Goal: Communication & Community: Answer question/provide support

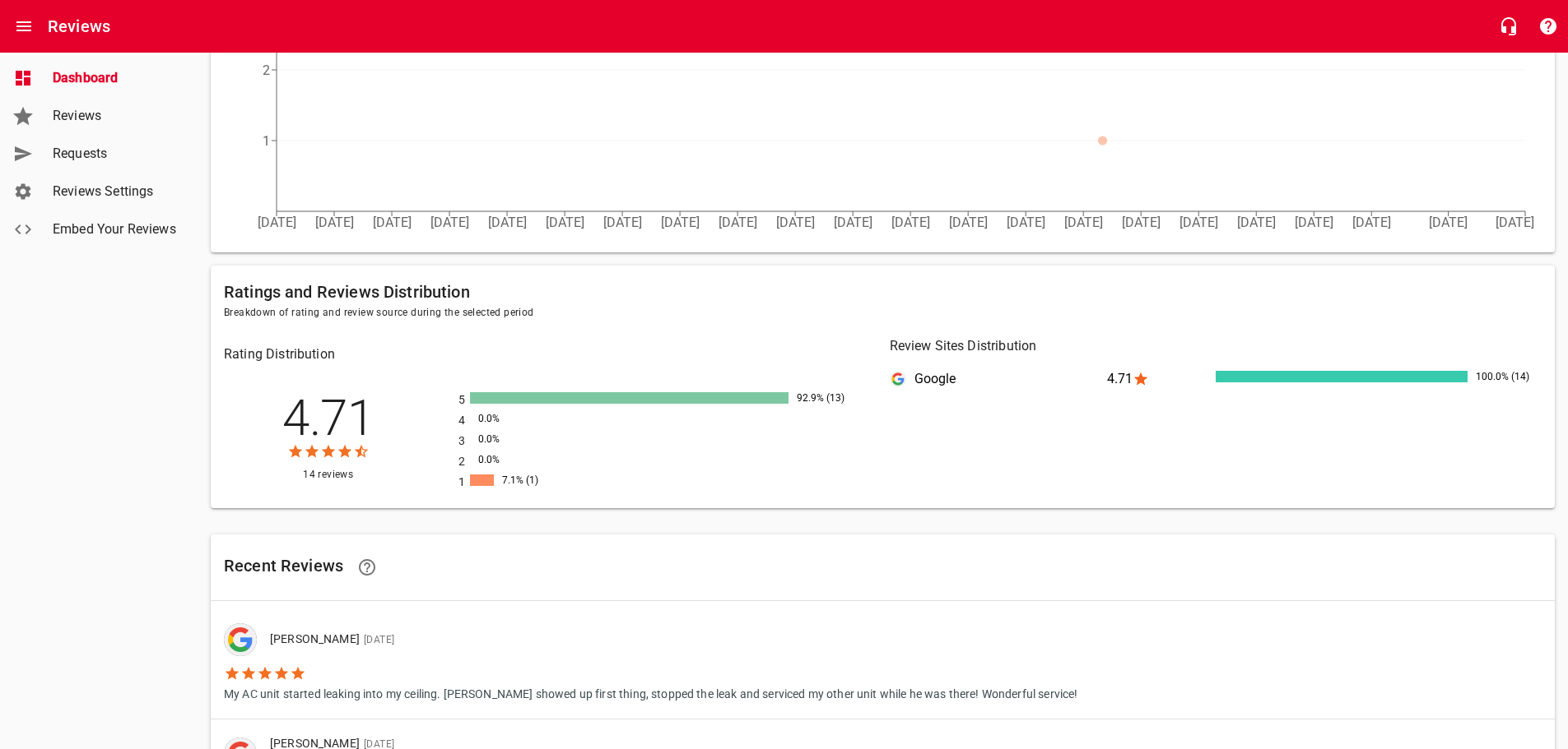
scroll to position [740, 0]
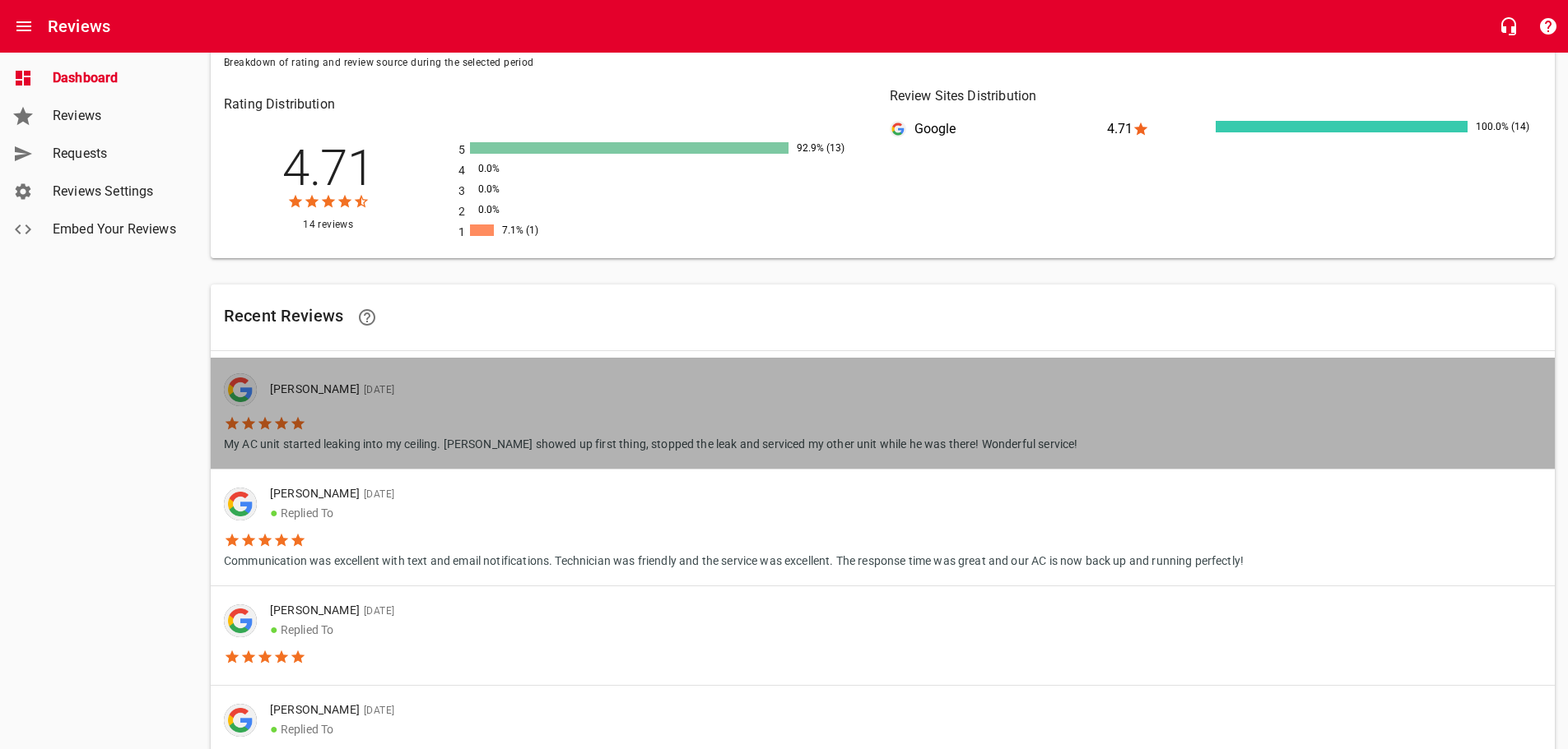
click at [612, 416] on li "My AC unit started leaking into my ceiling. [PERSON_NAME] showed up first thing…" at bounding box center [650, 429] width 853 height 47
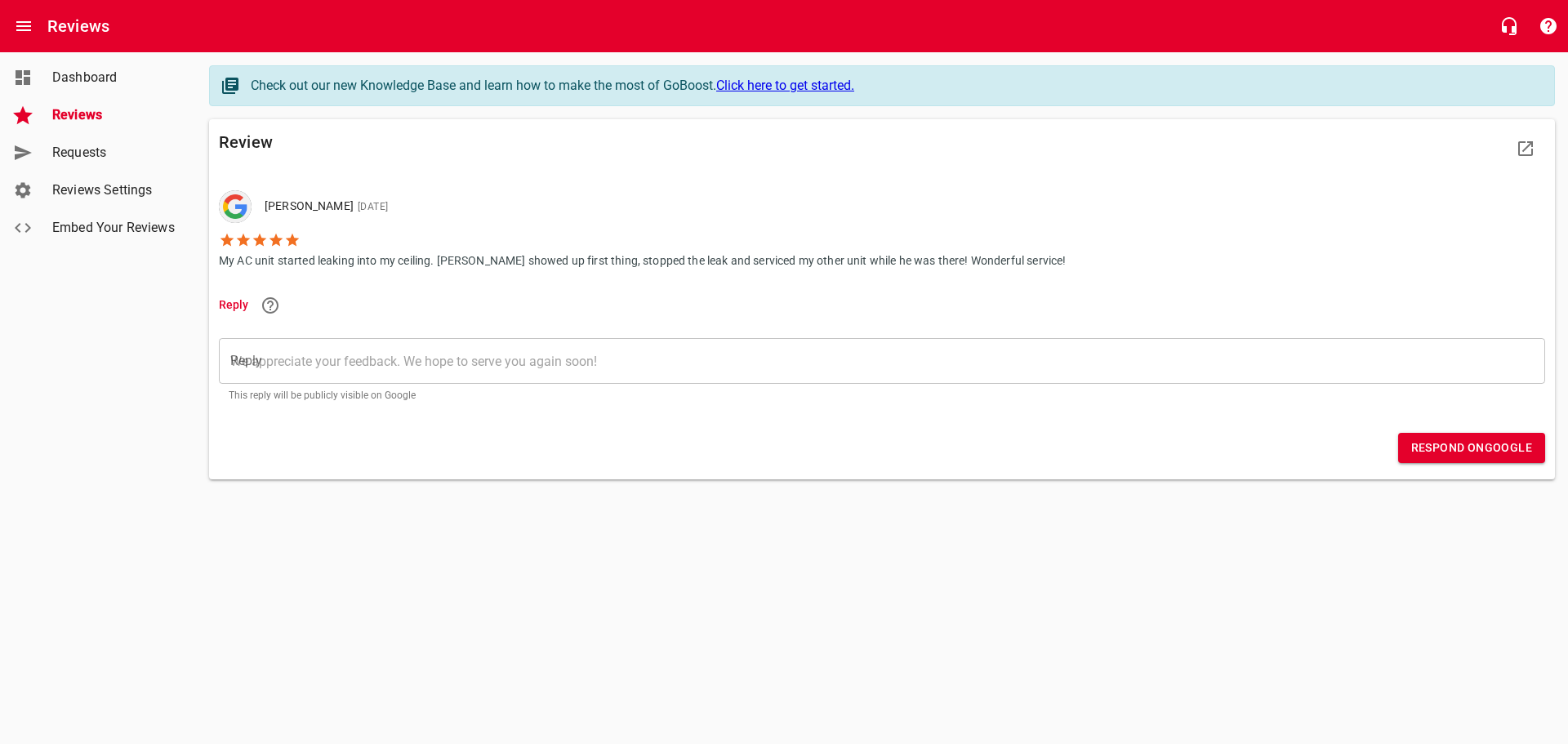
click at [268, 360] on textarea "Reply" at bounding box center [883, 361] width 1304 height 15
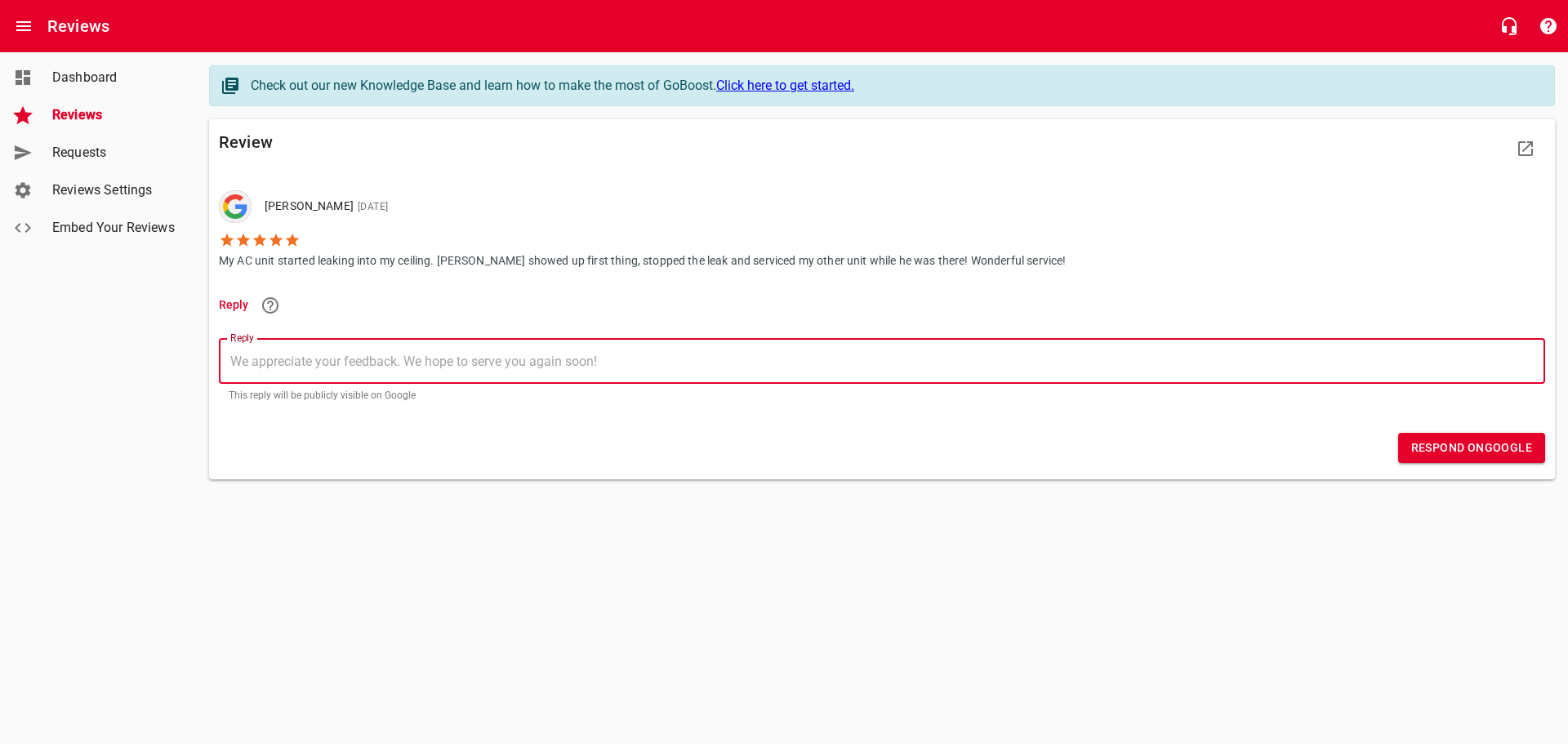
type textarea "W"
type textarea "We"
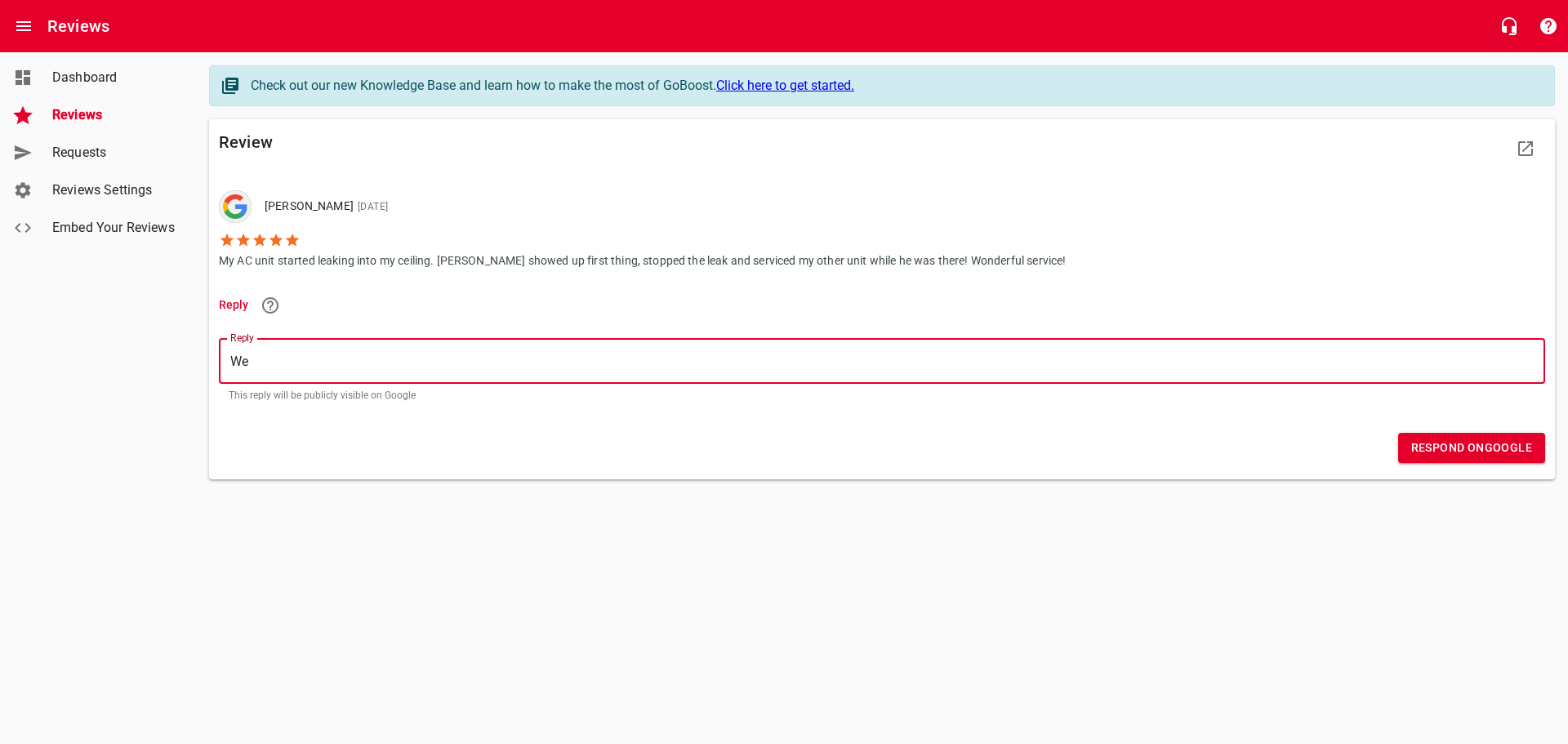
type textarea "We"
type textarea "We a"
type textarea "We ar"
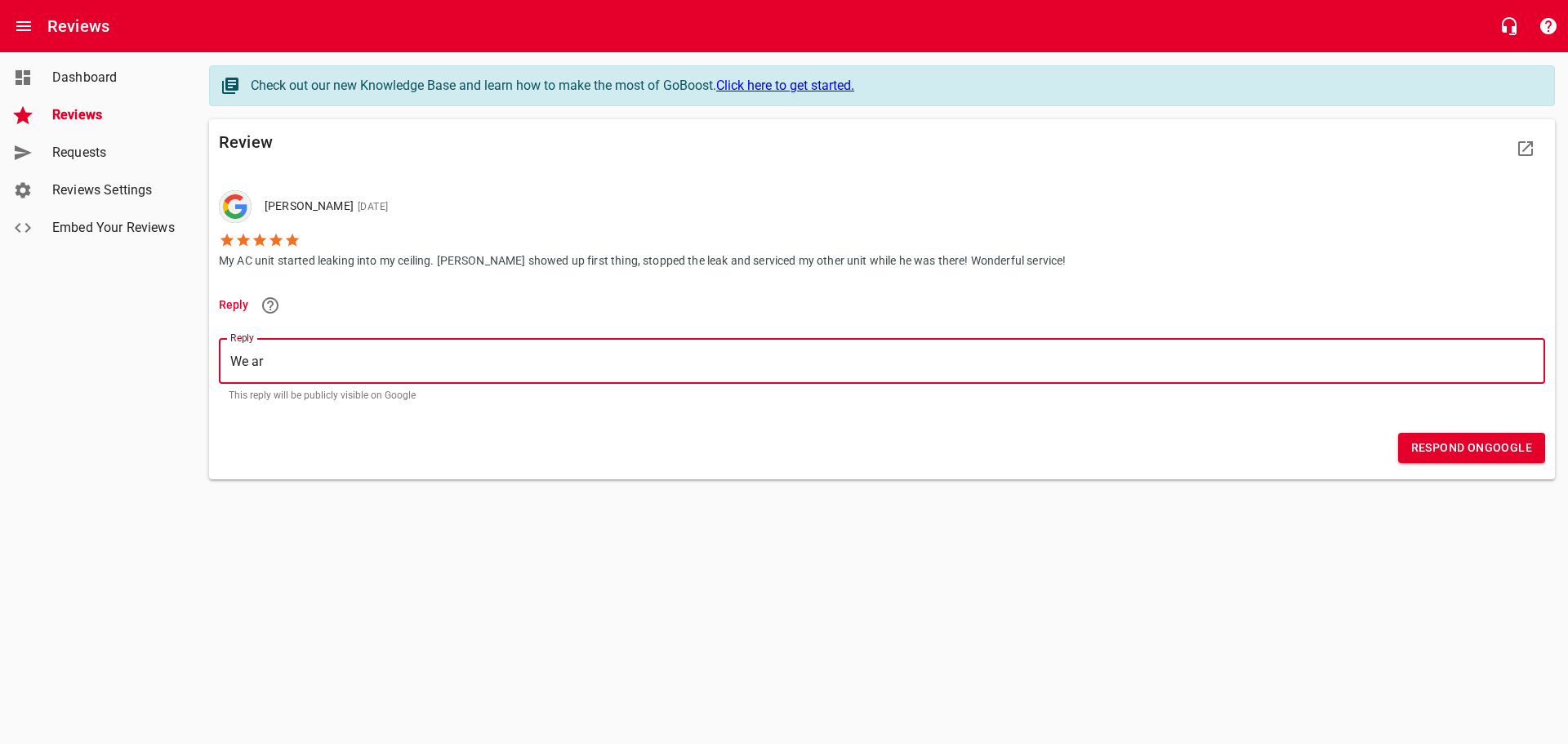
type textarea "We are"
type textarea "We are l"
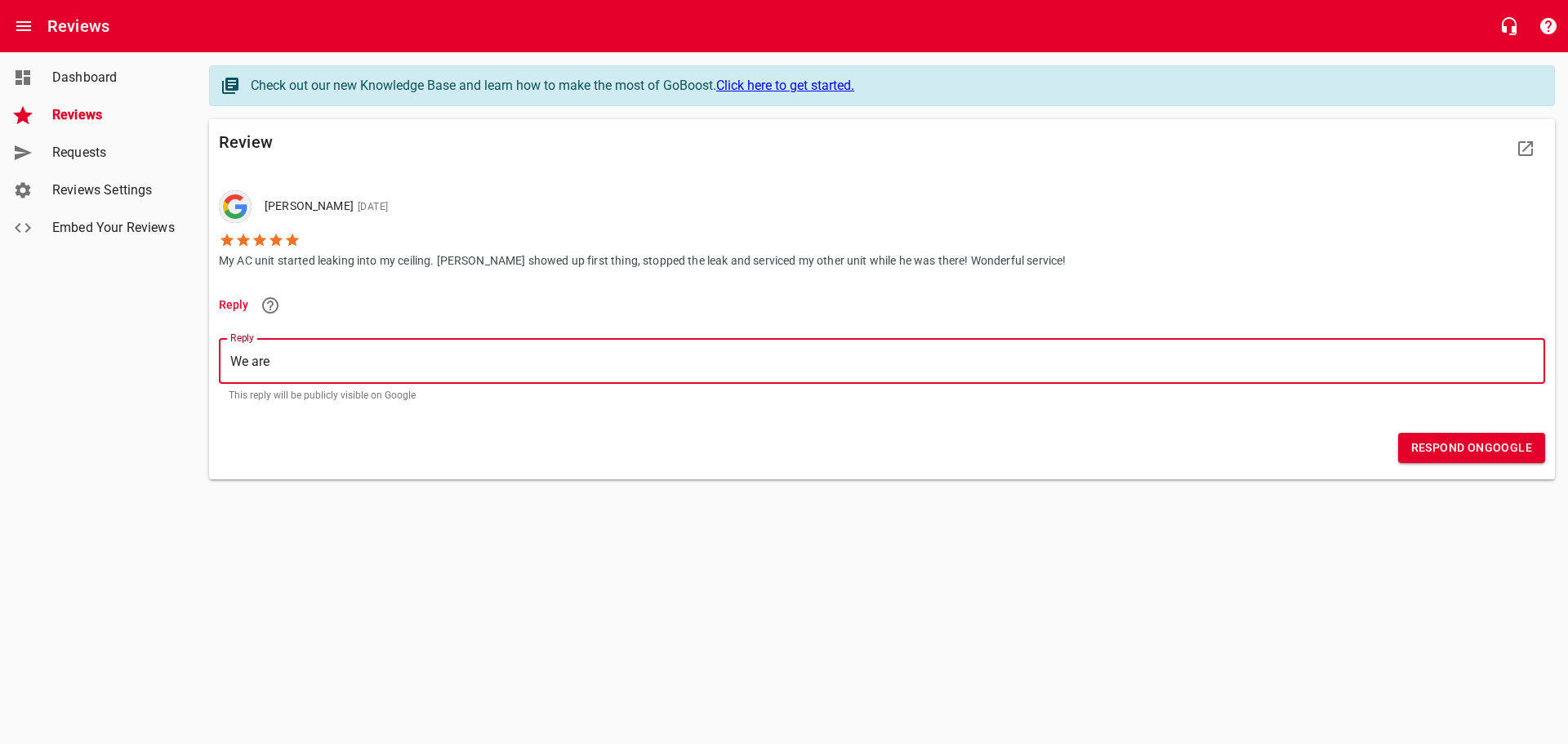
type textarea "We are l"
type textarea "We are lu"
type textarea "We are luc"
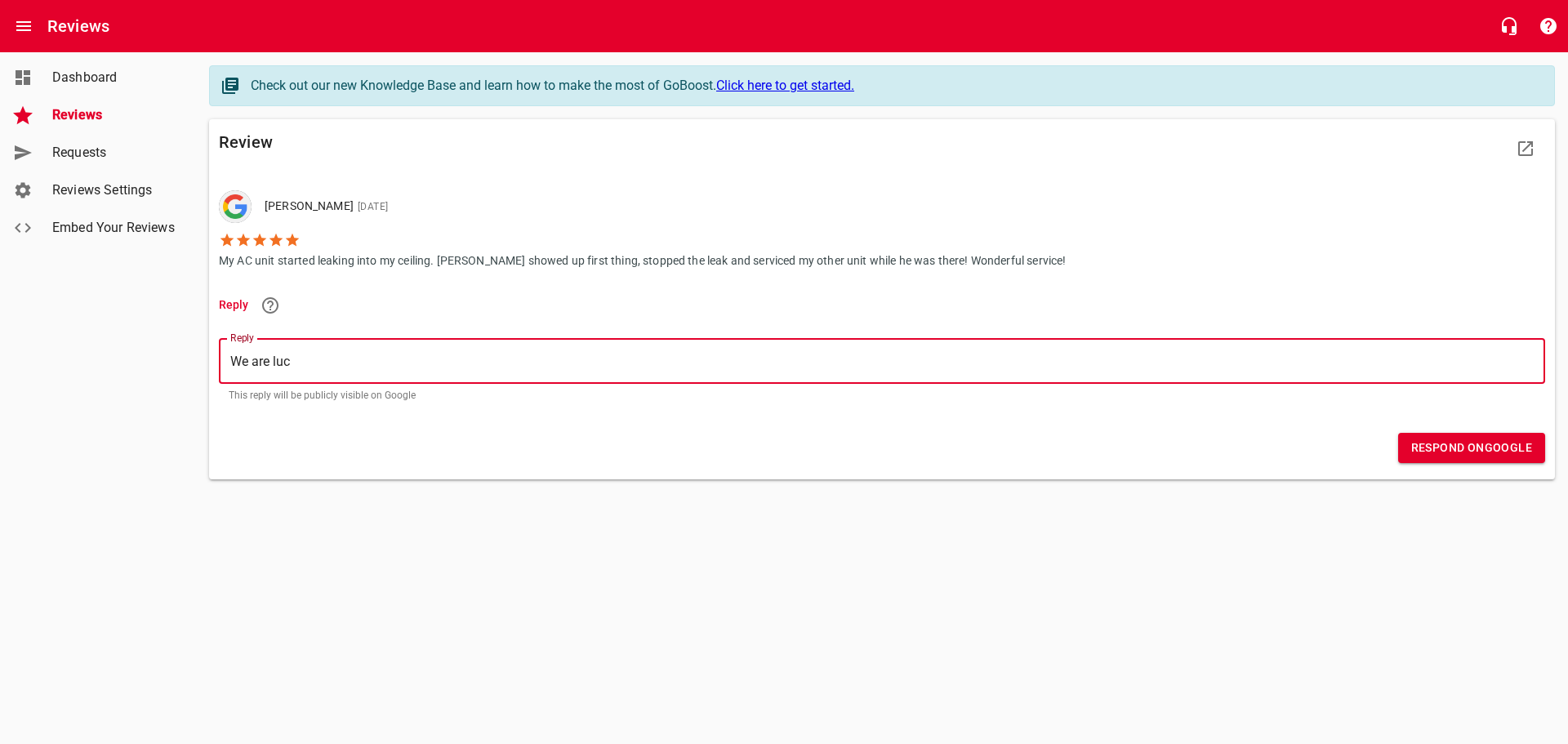
type textarea "We are luck"
type textarea "We are luckl"
type textarea "We are luck"
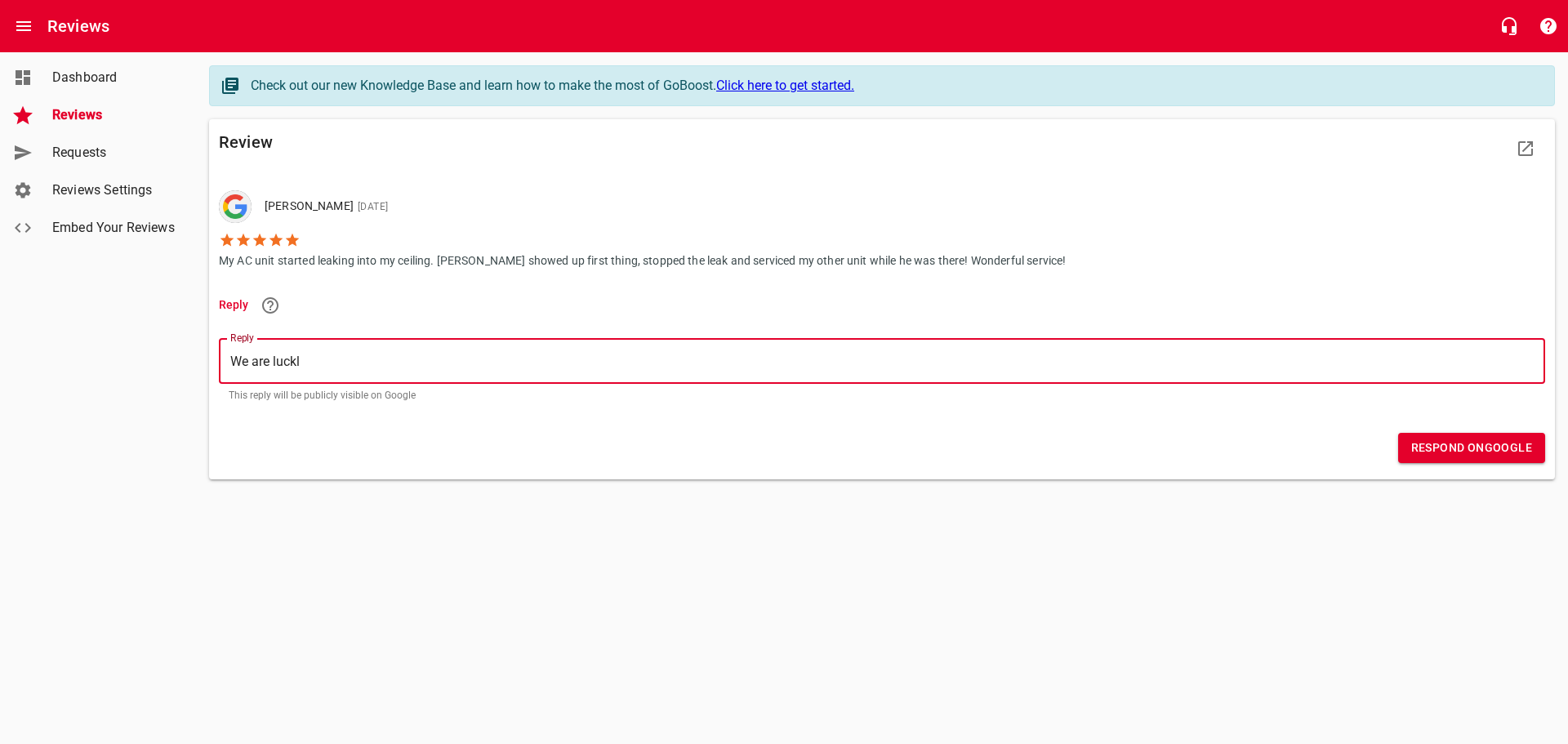
type textarea "We are luck"
type textarea "We are lucky"
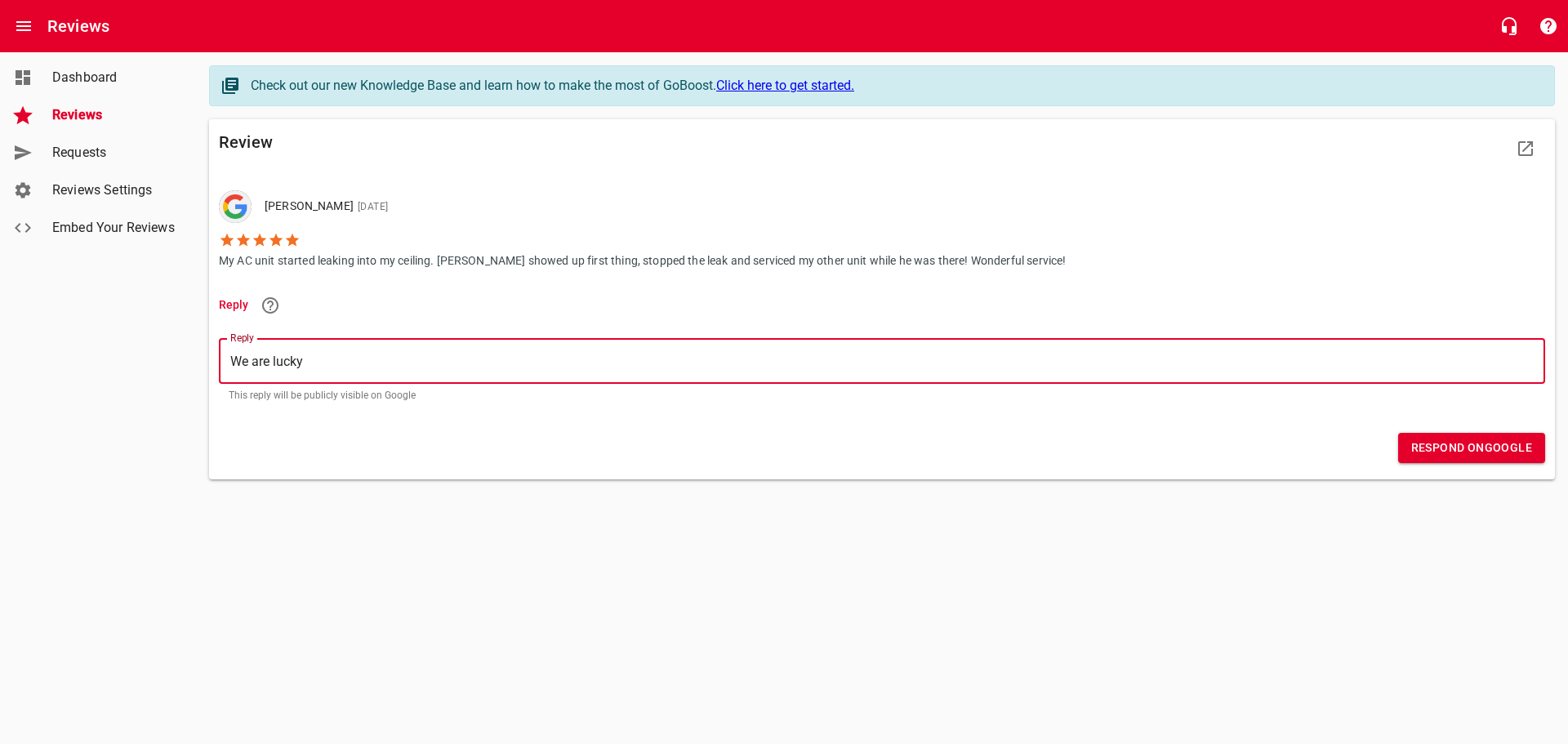
type textarea "We are lucky t"
type textarea "We are lucky to"
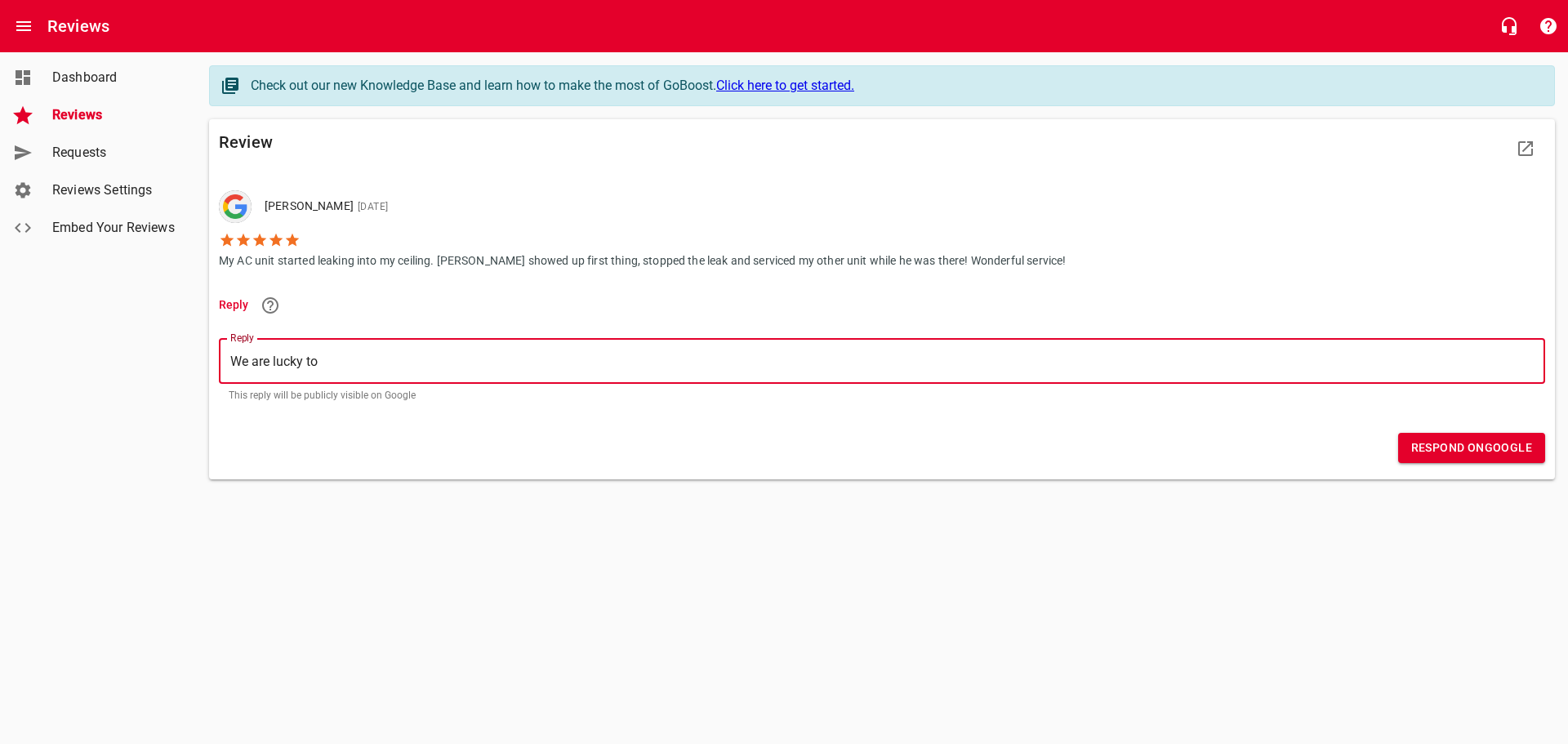
type textarea "We are lucky to"
type textarea "We are lucky to h"
type textarea "We are lucky to ha"
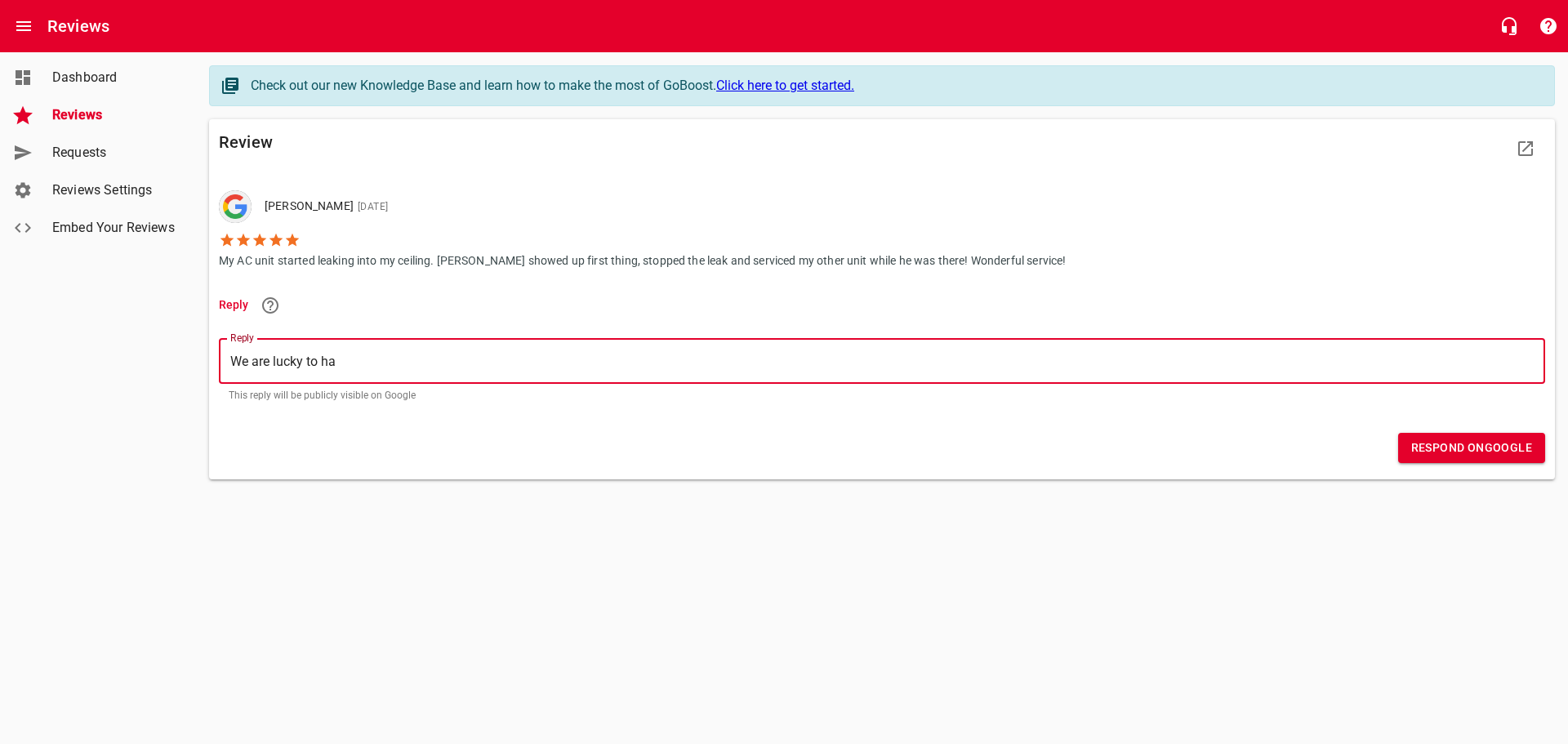
type textarea "We are lucky to hav"
type textarea "We are lucky to have"
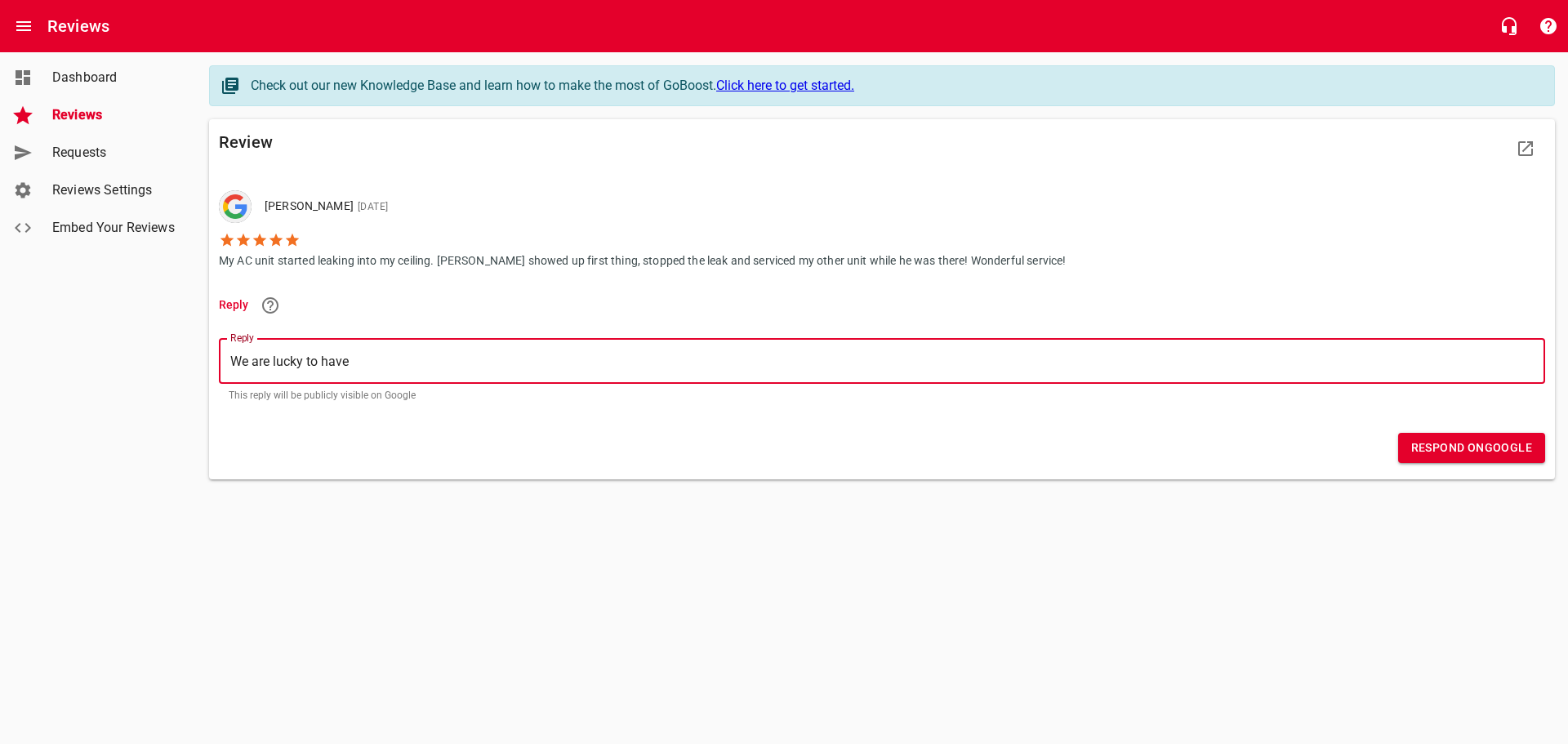
type textarea "We are lucky to have"
type textarea "We are lucky to have g"
type textarea "We are lucky to have gr"
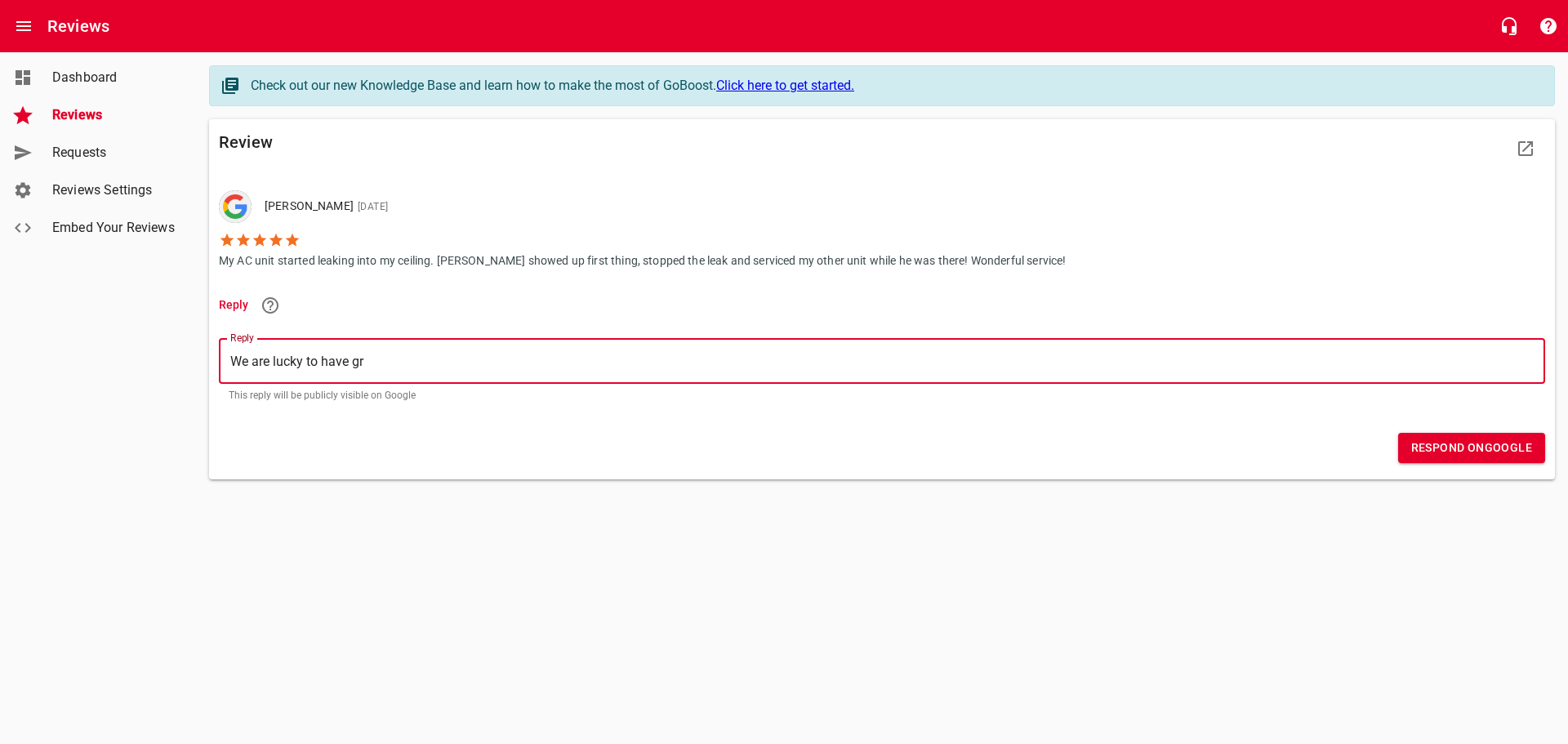
type textarea "We are lucky to have gre"
type textarea "We are lucky to have grea"
type textarea "We are lucky to have great"
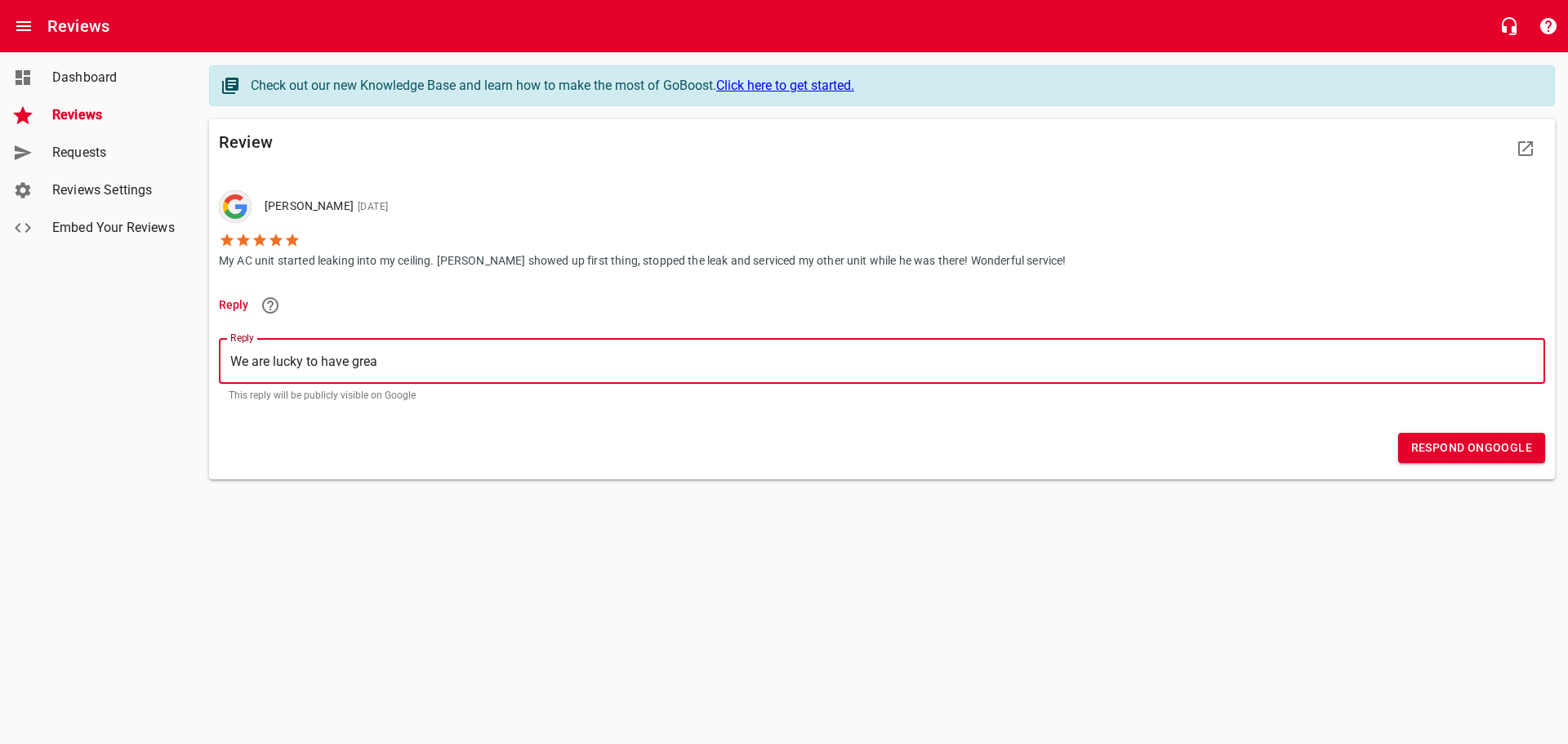
type textarea "We are lucky to have great"
type textarea "We are lucky to have great t"
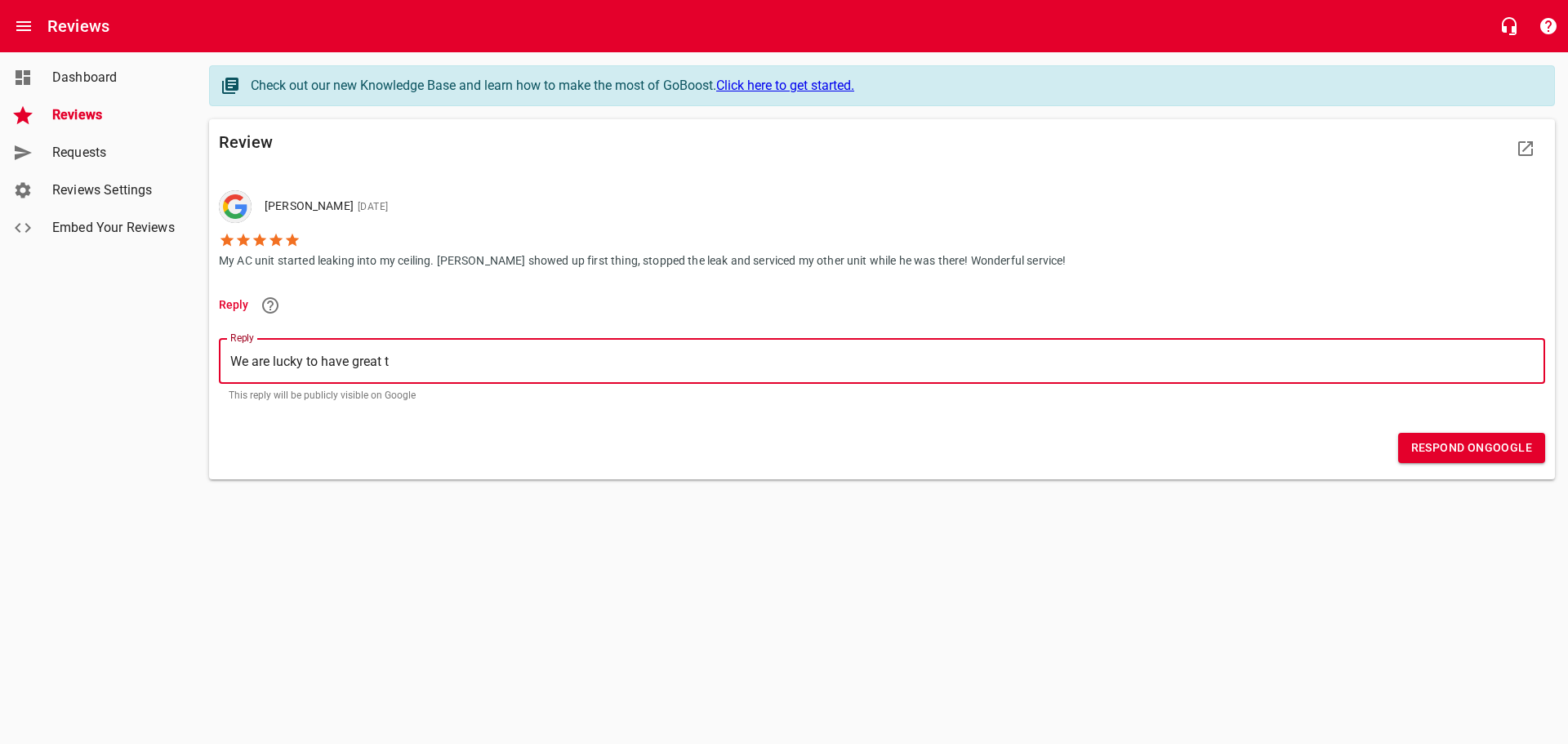
type textarea "We are lucky to have great te"
type textarea "We are lucky to have great tec"
type textarea "We are lucky to have great tech"
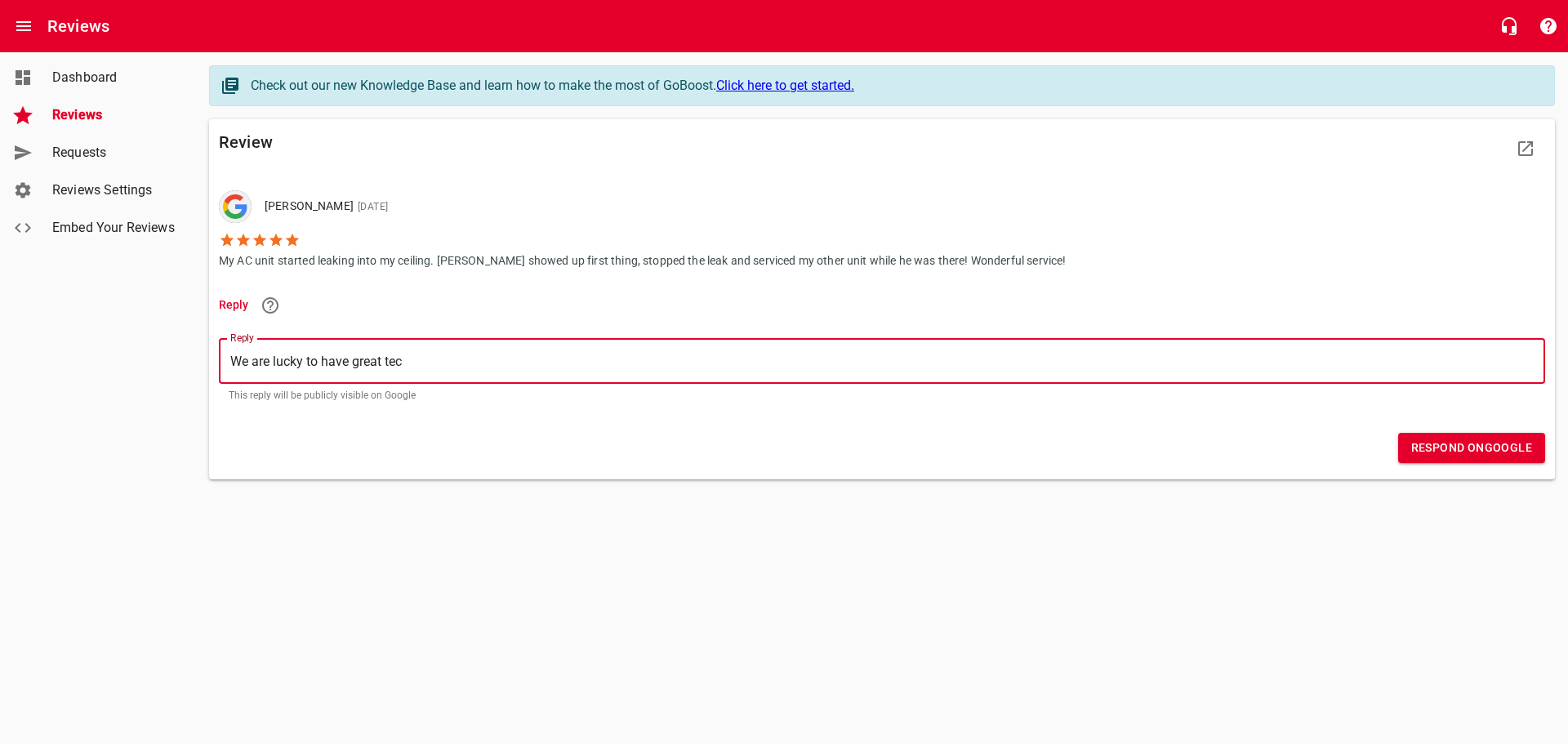
type textarea "We are lucky to have great tech"
type textarea "We are lucky to have great techn"
type textarea "We are lucky to have great techni"
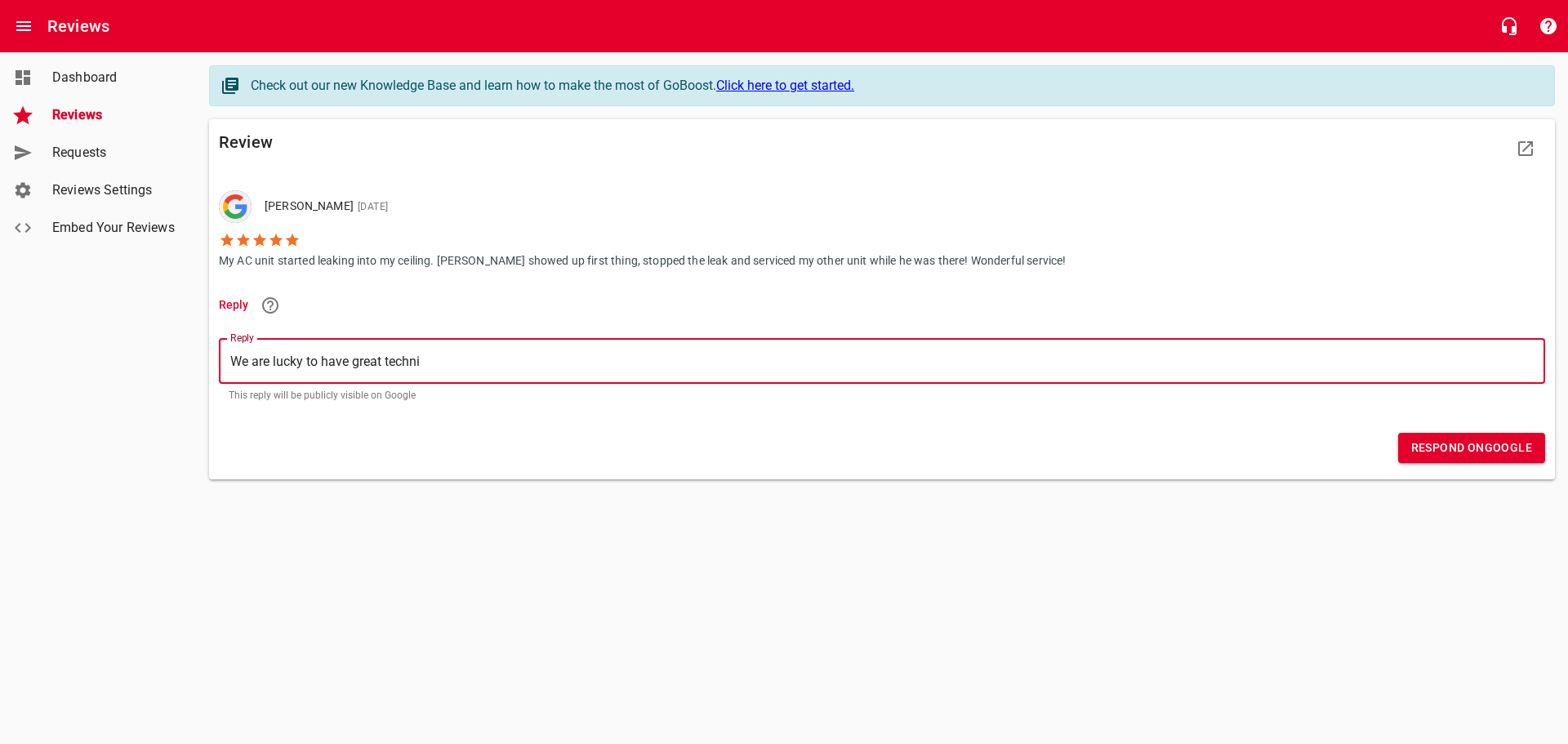
type textarea "We are lucky to have great technic"
type textarea "We are lucky to have great technici"
type textarea "We are lucky to have great technicia"
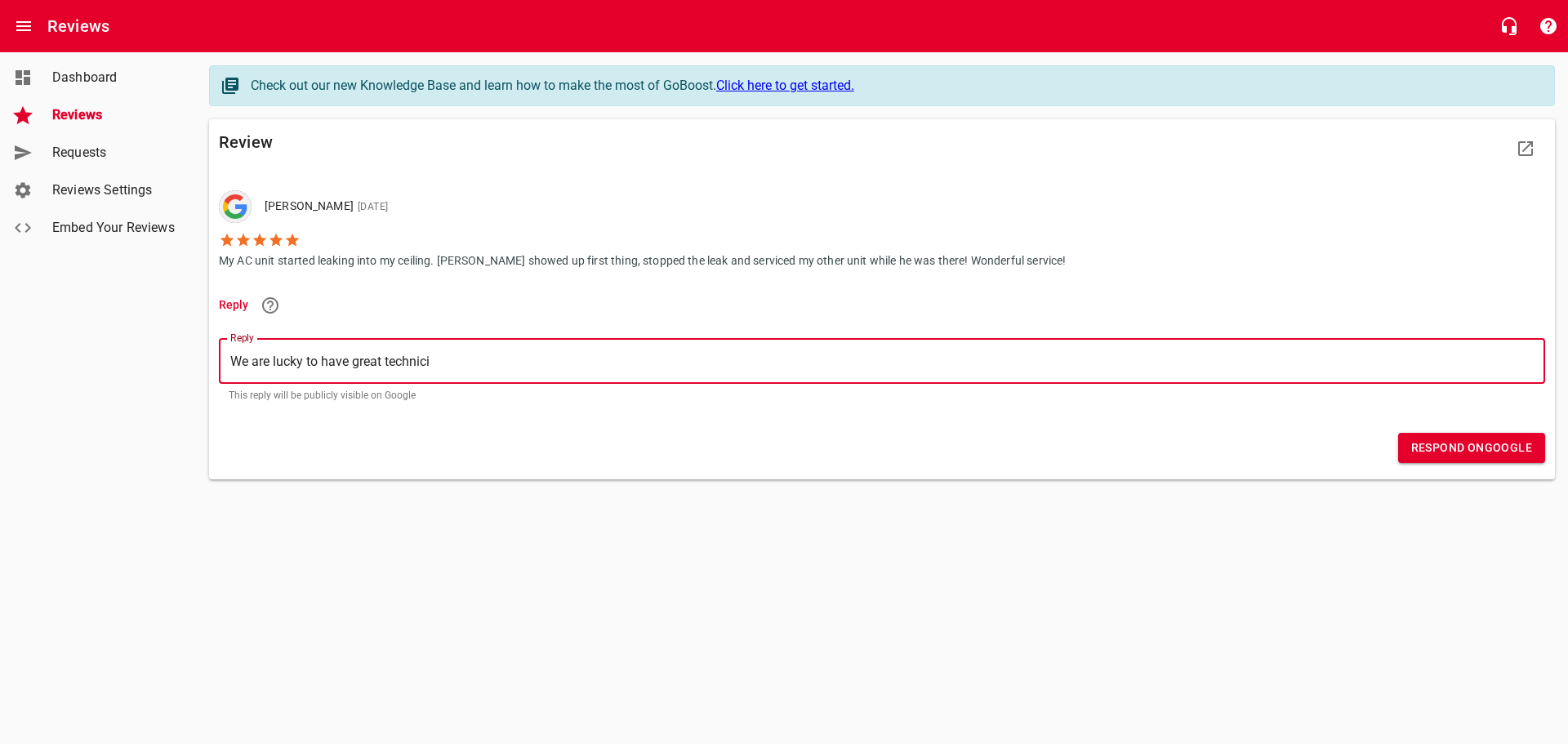
type textarea "We are lucky to have great technicia"
type textarea "We are lucky to have great technician"
type textarea "We are lucky to have great technicians"
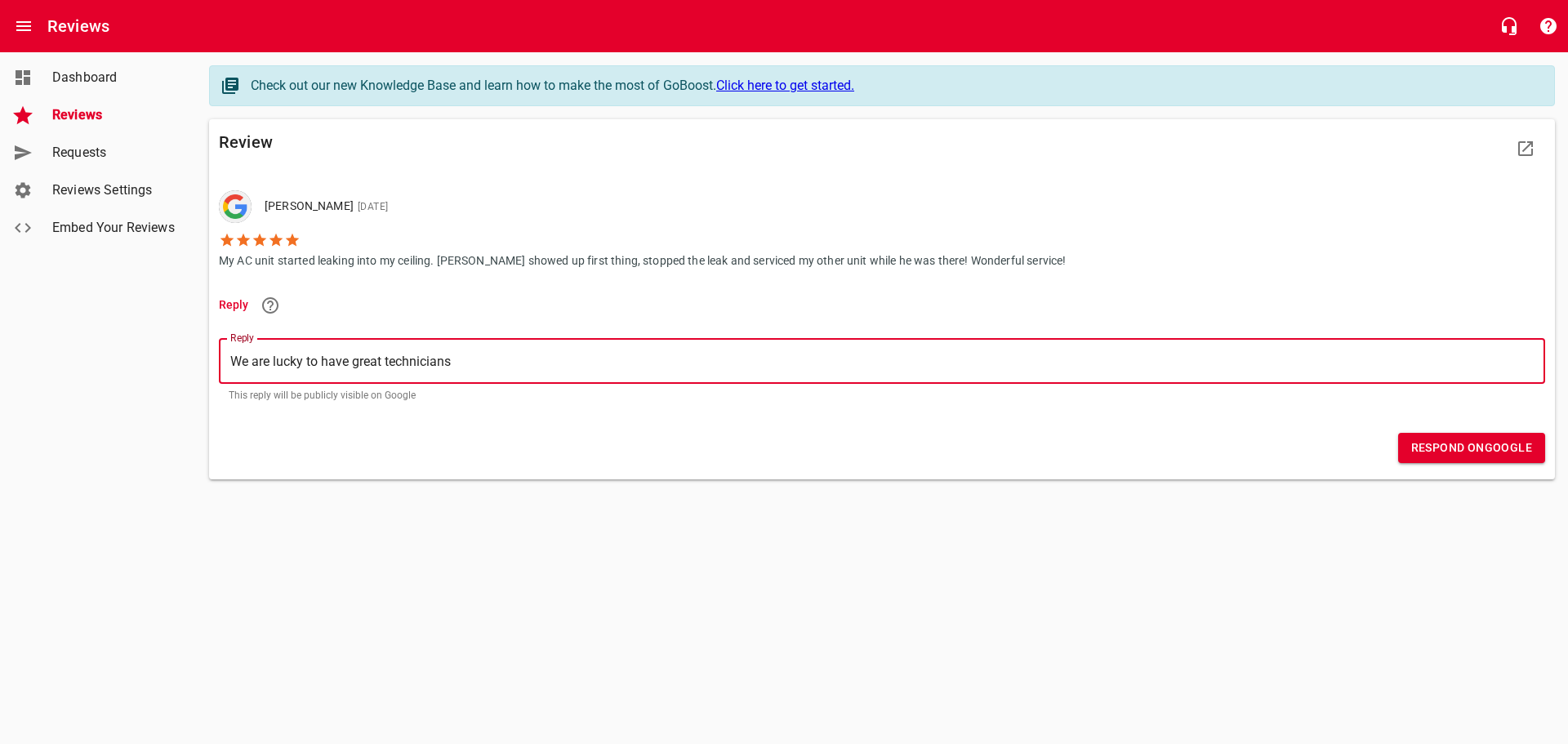
type textarea "We are lucky to have great technicians"
type textarea "We are lucky to have great technicians l"
type textarea "We are lucky to have great technicians li"
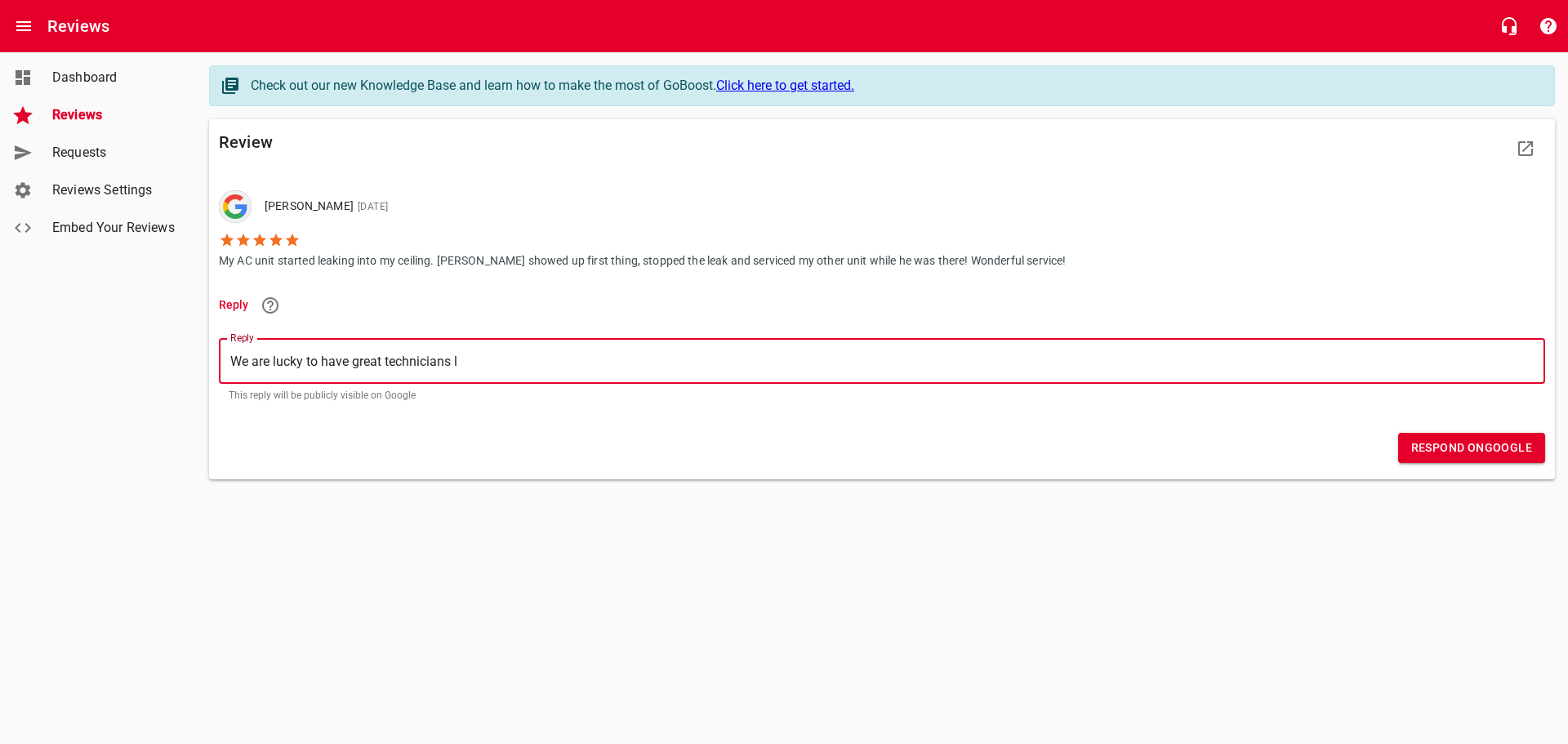
type textarea "We are lucky to have great technicians li"
type textarea "We are lucky to have great technicians lik"
type textarea "We are lucky to have great technicians like"
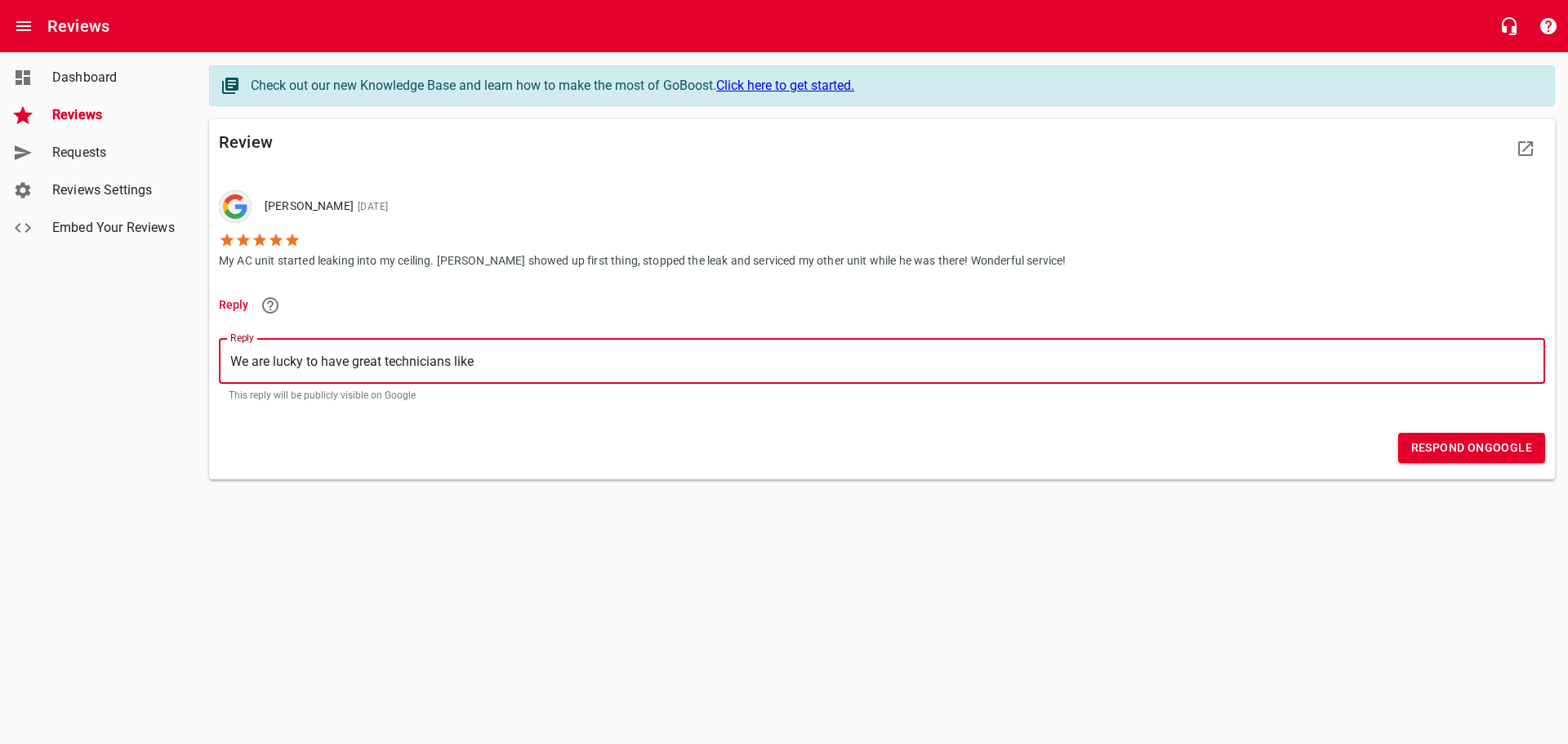
type textarea "We are lucky to have great technicians like"
type textarea "We are lucky to have great technicians like M"
type textarea "We are lucky to have great technicians like Ma"
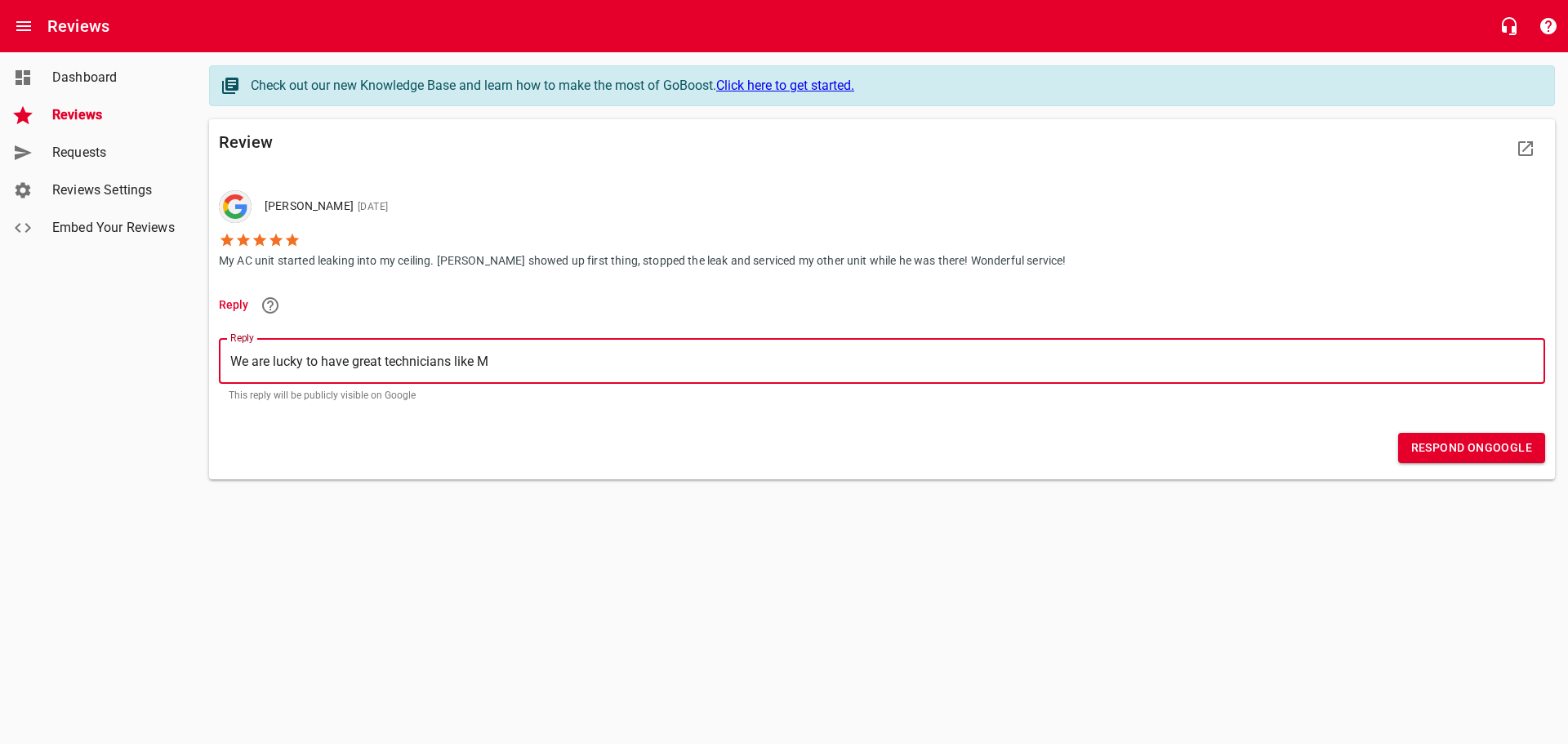
type textarea "We are lucky to have great technicians like Ma"
type textarea "We are lucky to have great technicians like Mar"
type textarea "We are lucky to have great technicians like Ma"
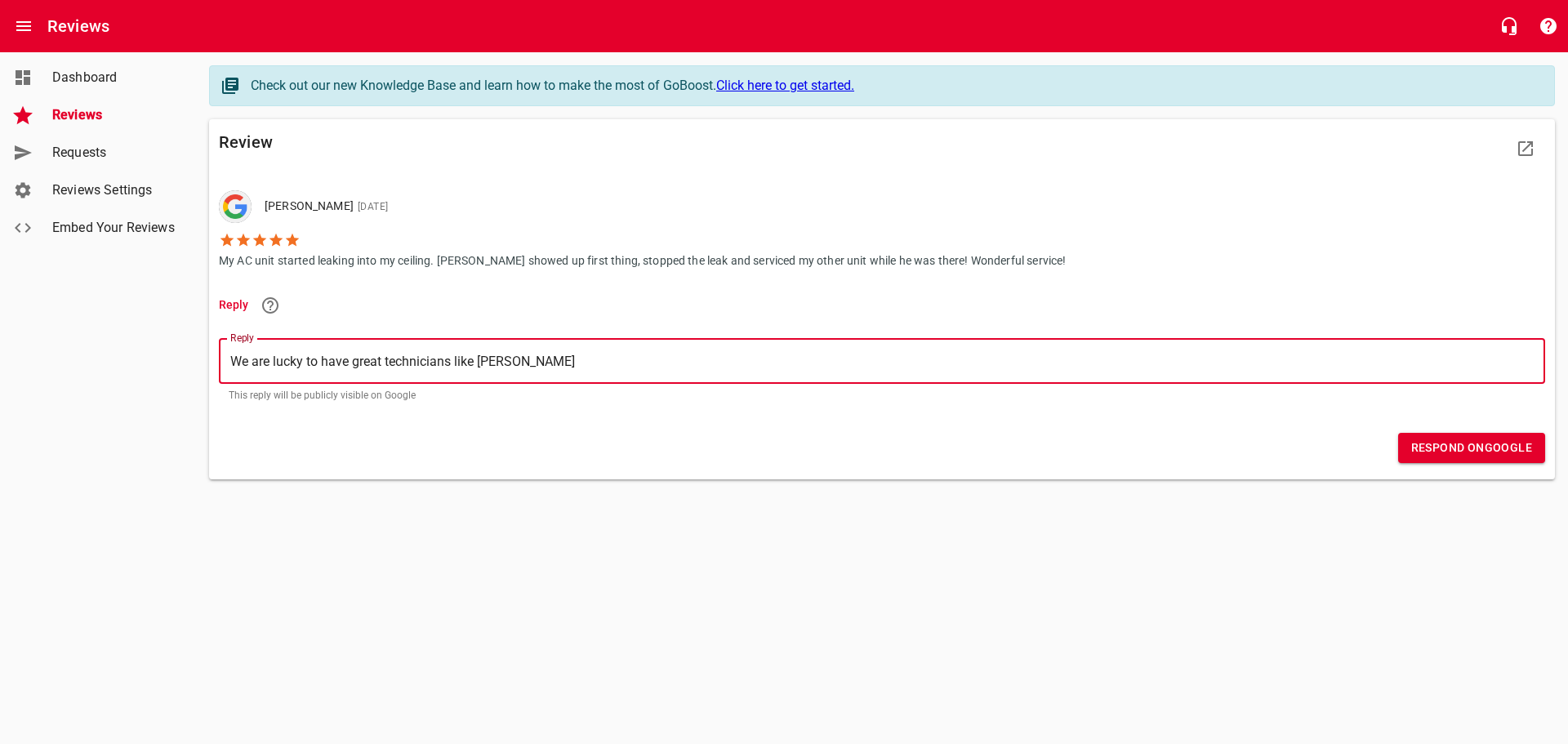
type textarea "We are lucky to have great technicians like Mat"
type textarea "We are lucky to have great technicians like Matt"
type textarea "We are lucky to have great technicians like Matth"
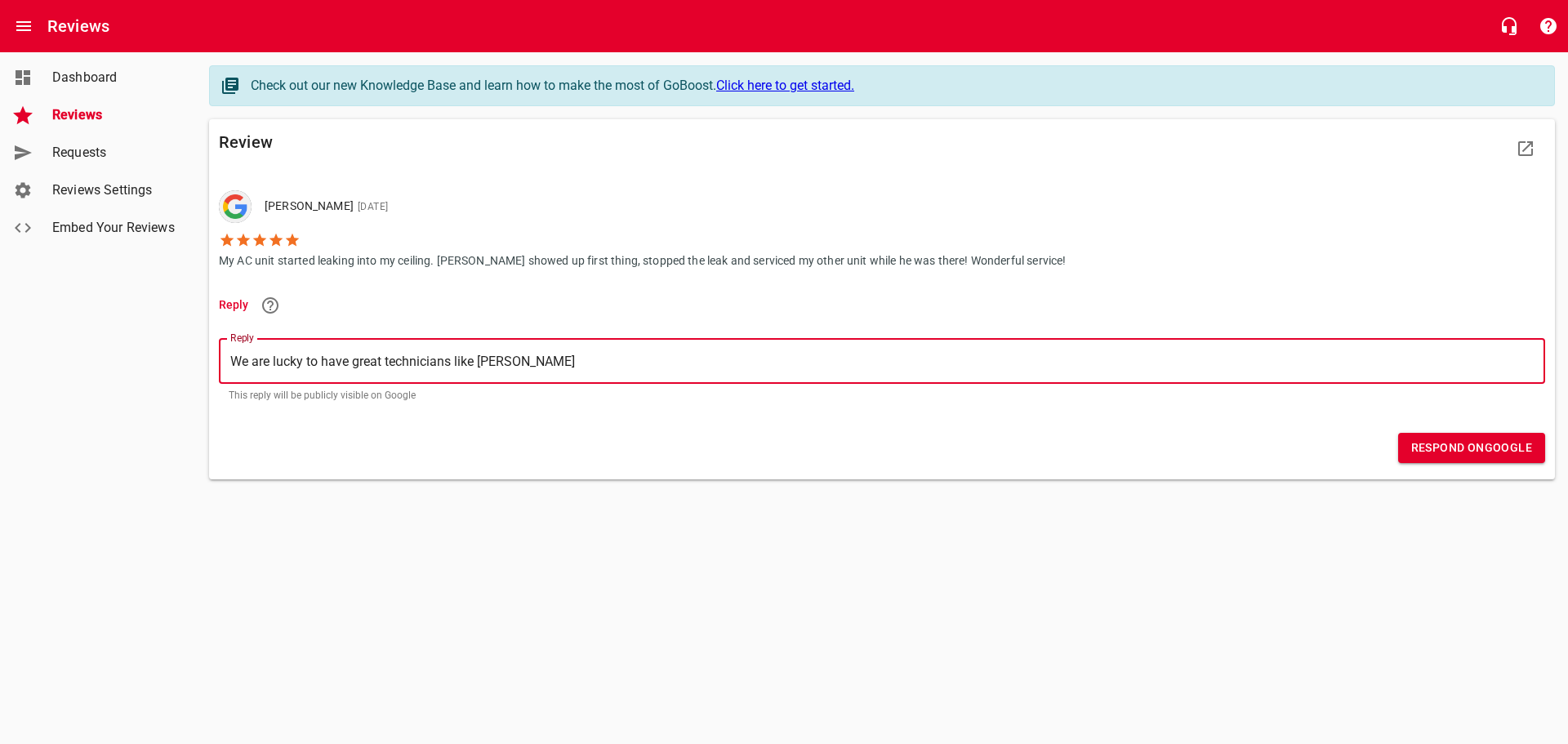
type textarea "We are lucky to have great technicians like Matth"
type textarea "We are lucky to have great technicians like Matthe"
type textarea "We are lucky to have great technicians like Matthew"
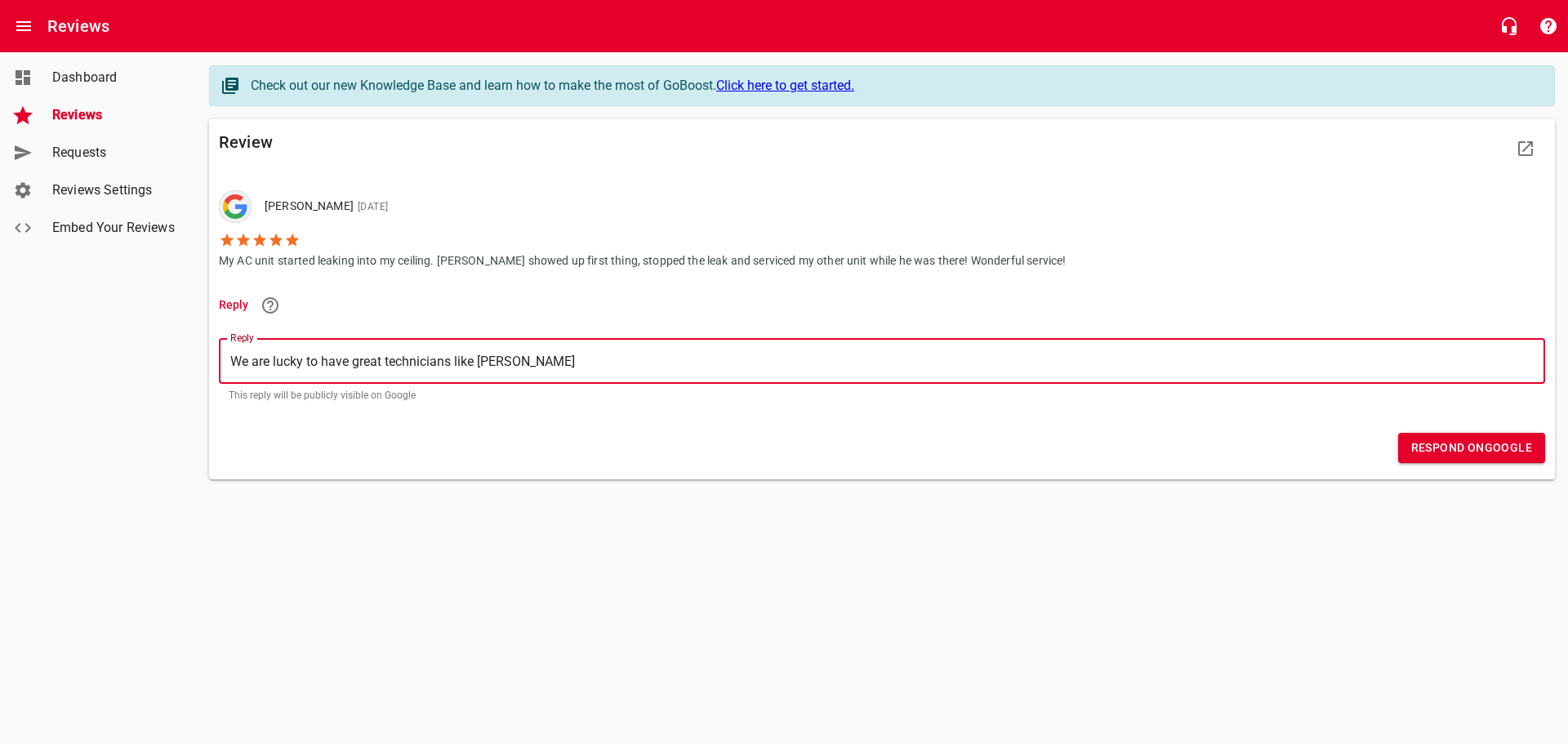
type textarea "We are lucky to have great technicians like Matthew"
type textarea "We are lucky to have great technicians like Matthew &"
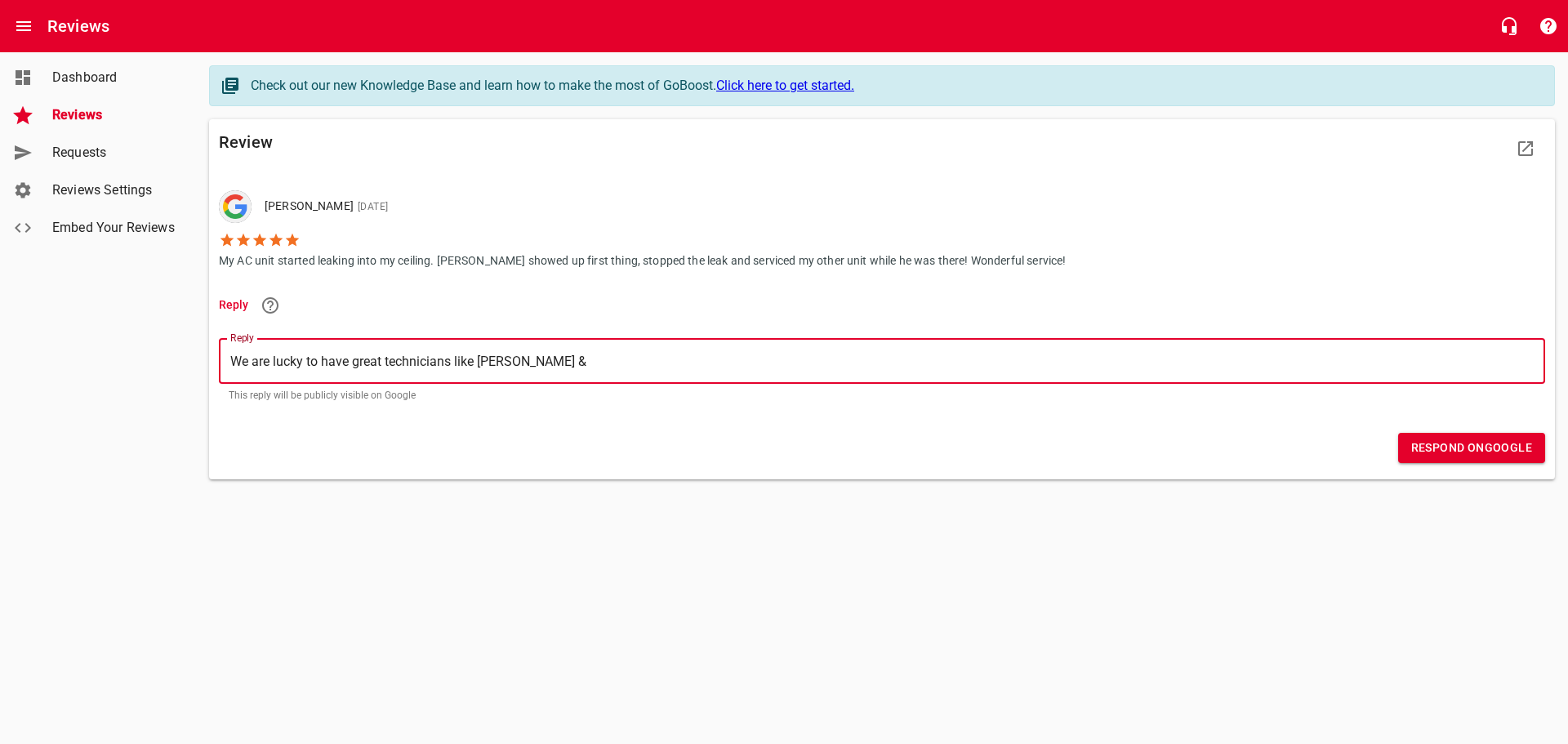
type textarea "We are lucky to have great technicians like Matthew &"
type textarea "We are lucky to have great technicians like Matthew & g"
type textarea "We are lucky to have great technicians like Matthew & gr"
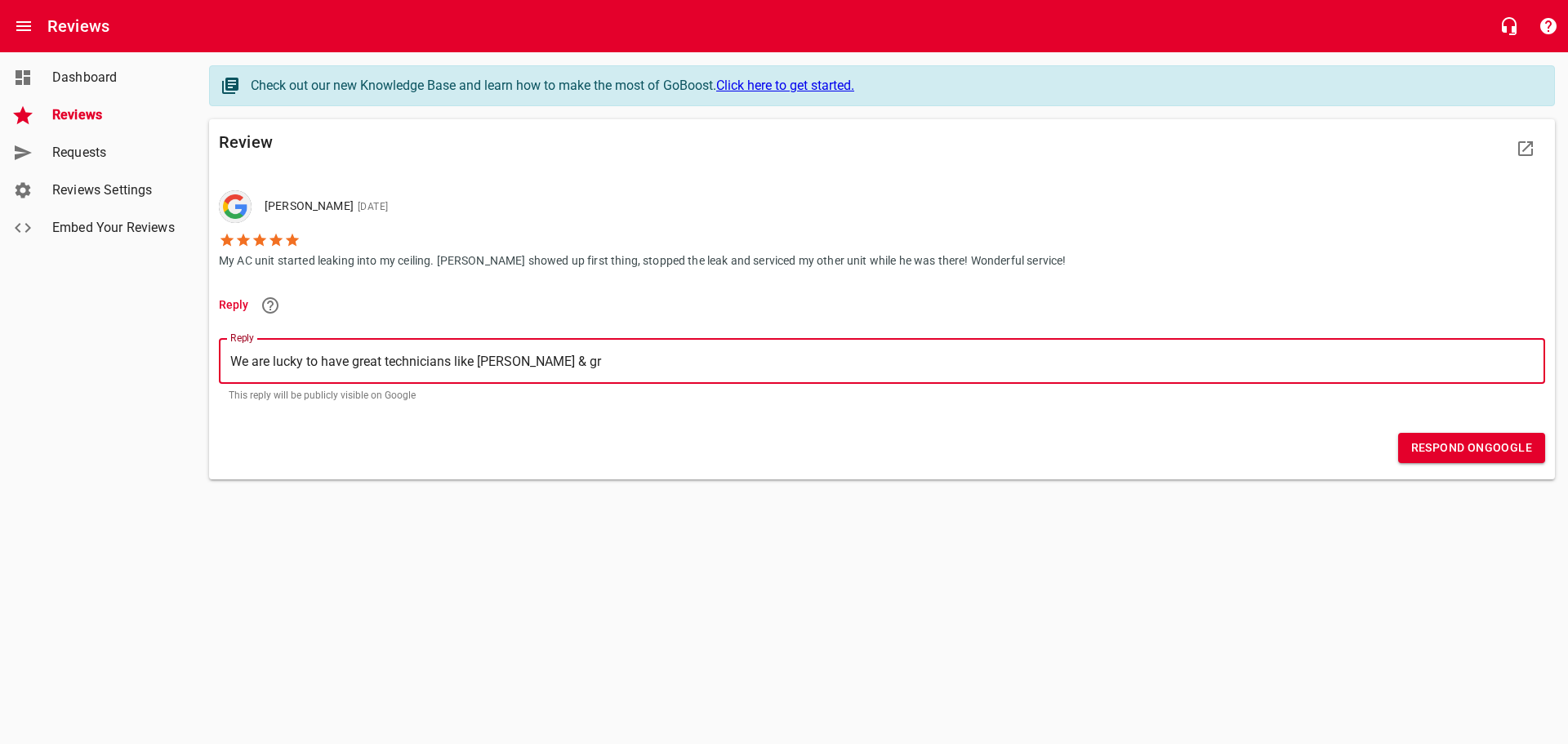
type textarea "We are lucky to have great technicians like Matthew & gre"
type textarea "We are lucky to have great technicians like Matthew & grea"
type textarea "We are lucky to have great technicians like Matthew & great"
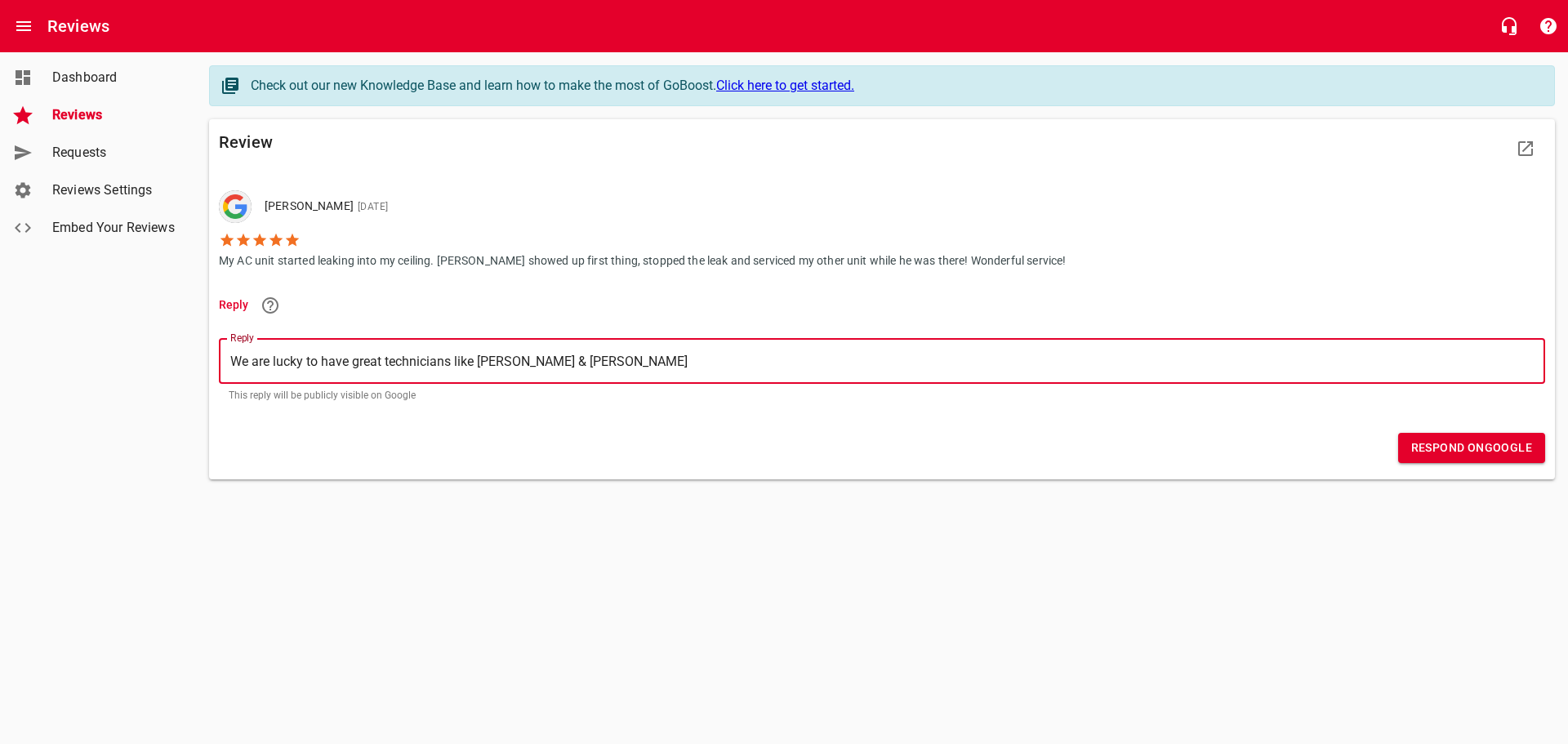
type textarea "We are lucky to have great technicians like Matthew & great"
type textarea "We are lucky to have great technicians like Matthew & great c"
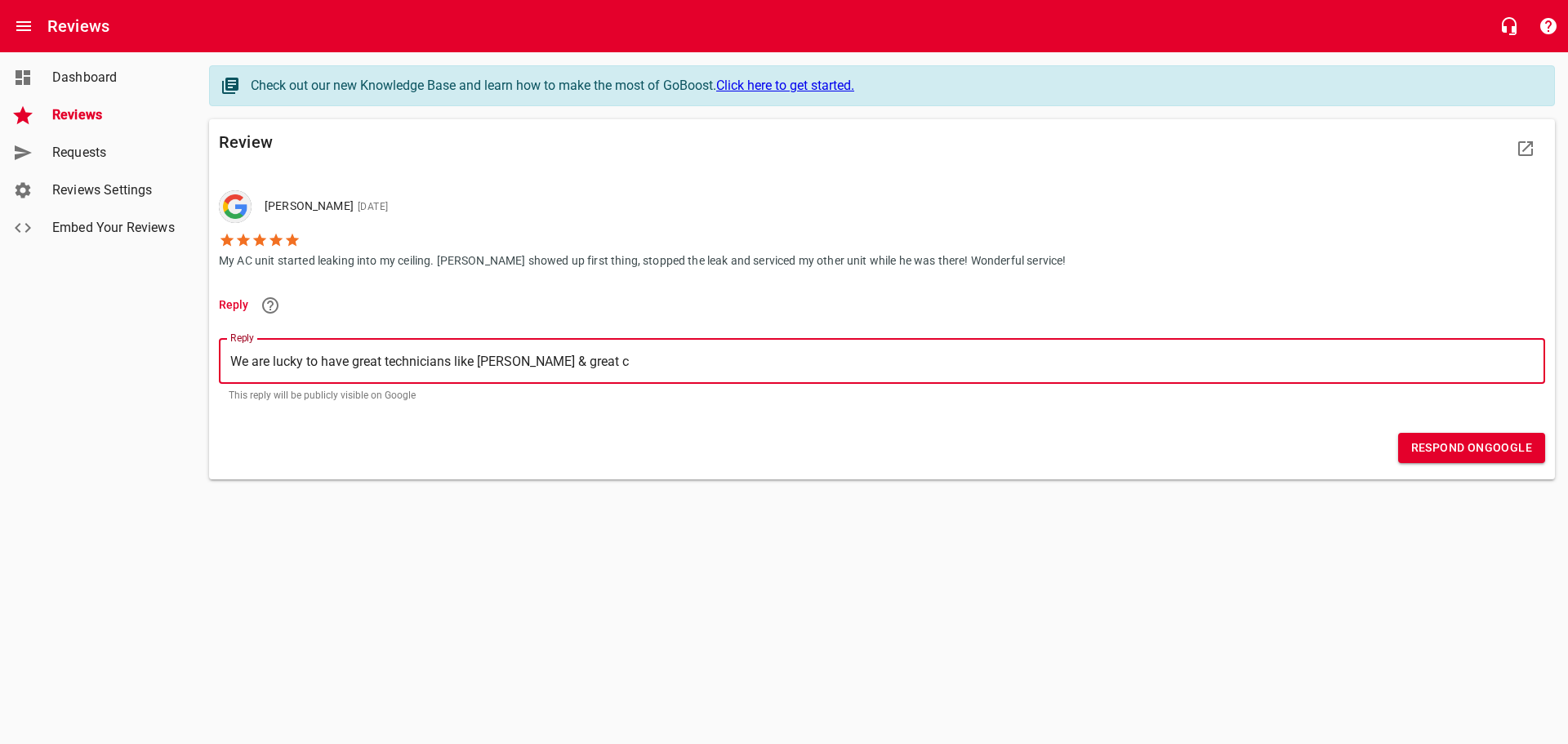
type textarea "We are lucky to have great technicians like Matthew & great cu"
type textarea "We are lucky to have great technicians like Matthew & great cus"
type textarea "We are lucky to have great technicians like Matthew & great cust"
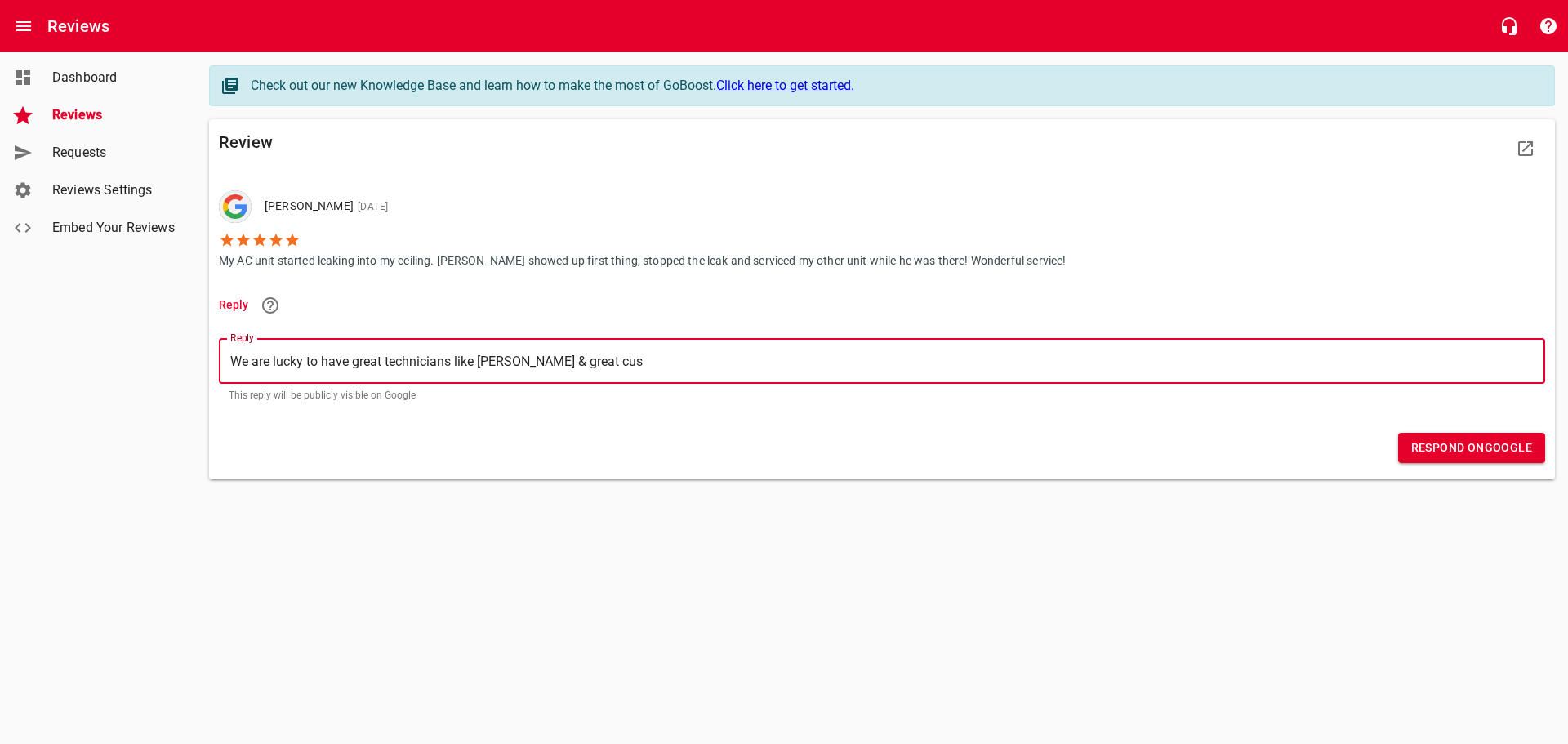
type textarea "We are lucky to have great technicians like Matthew & great cust"
type textarea "We are lucky to have great technicians like Matthew & great custo"
type textarea "We are lucky to have great technicians like Matthew & great custom"
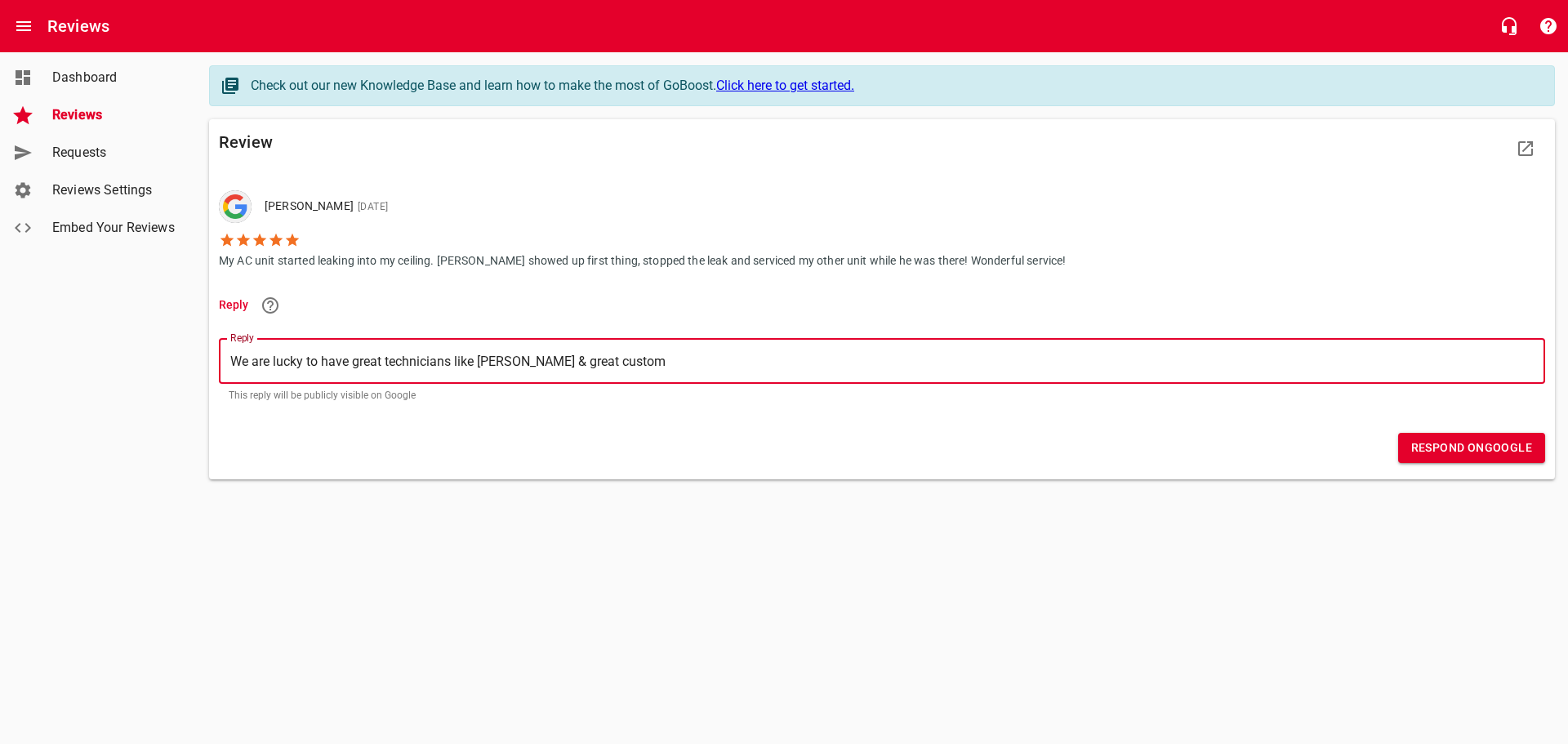
type textarea "We are lucky to have great technicians like Matthew & great customr"
type textarea "We are lucky to have great technicians like Matthew & great customrs"
type textarea "We are lucky to have great technicians like Matthew & great customr"
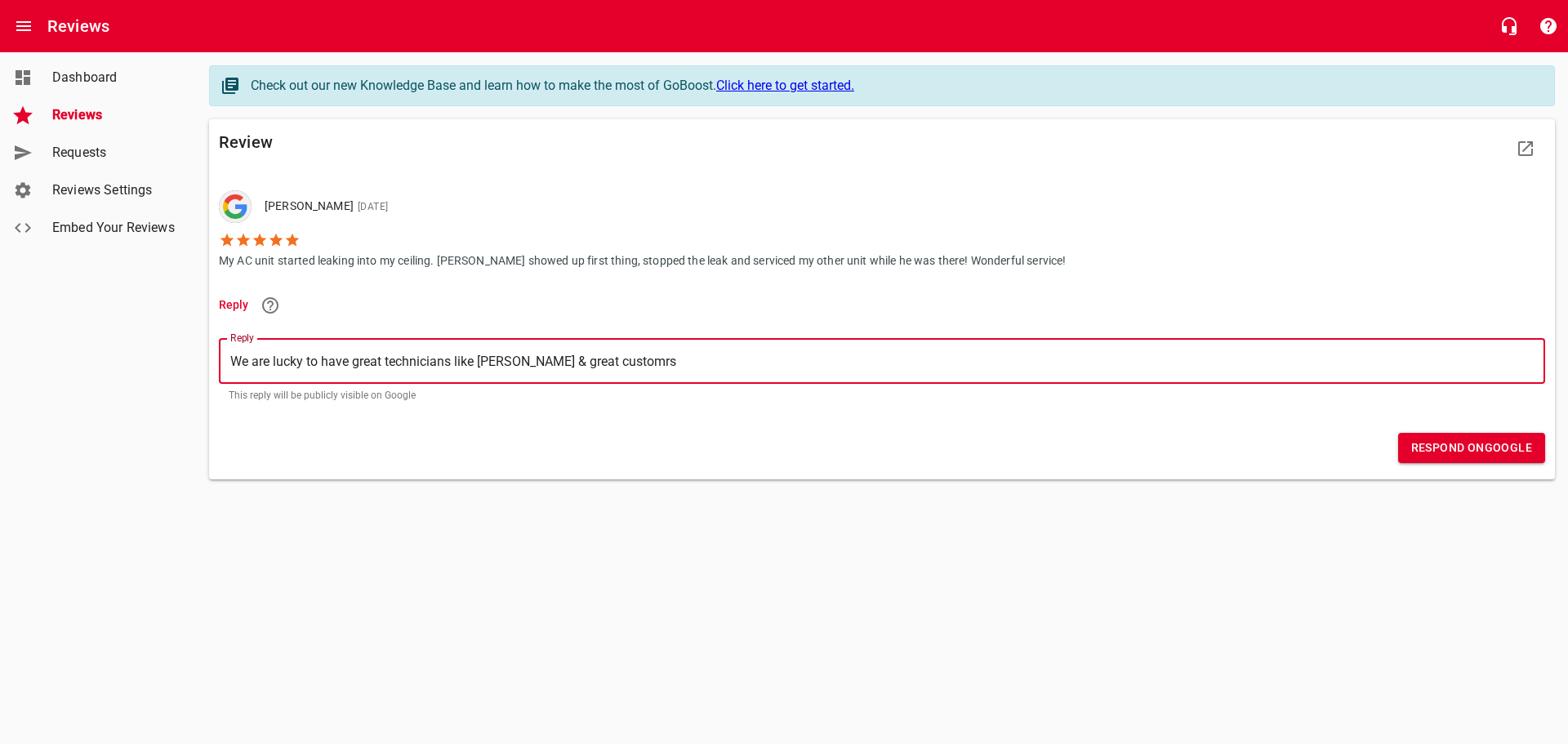
type textarea "We are lucky to have great technicians like Matthew & great customr"
type textarea "We are lucky to have great technicians like Matthew & great custom"
type textarea "We are lucky to have great technicians like Matthew & great custome"
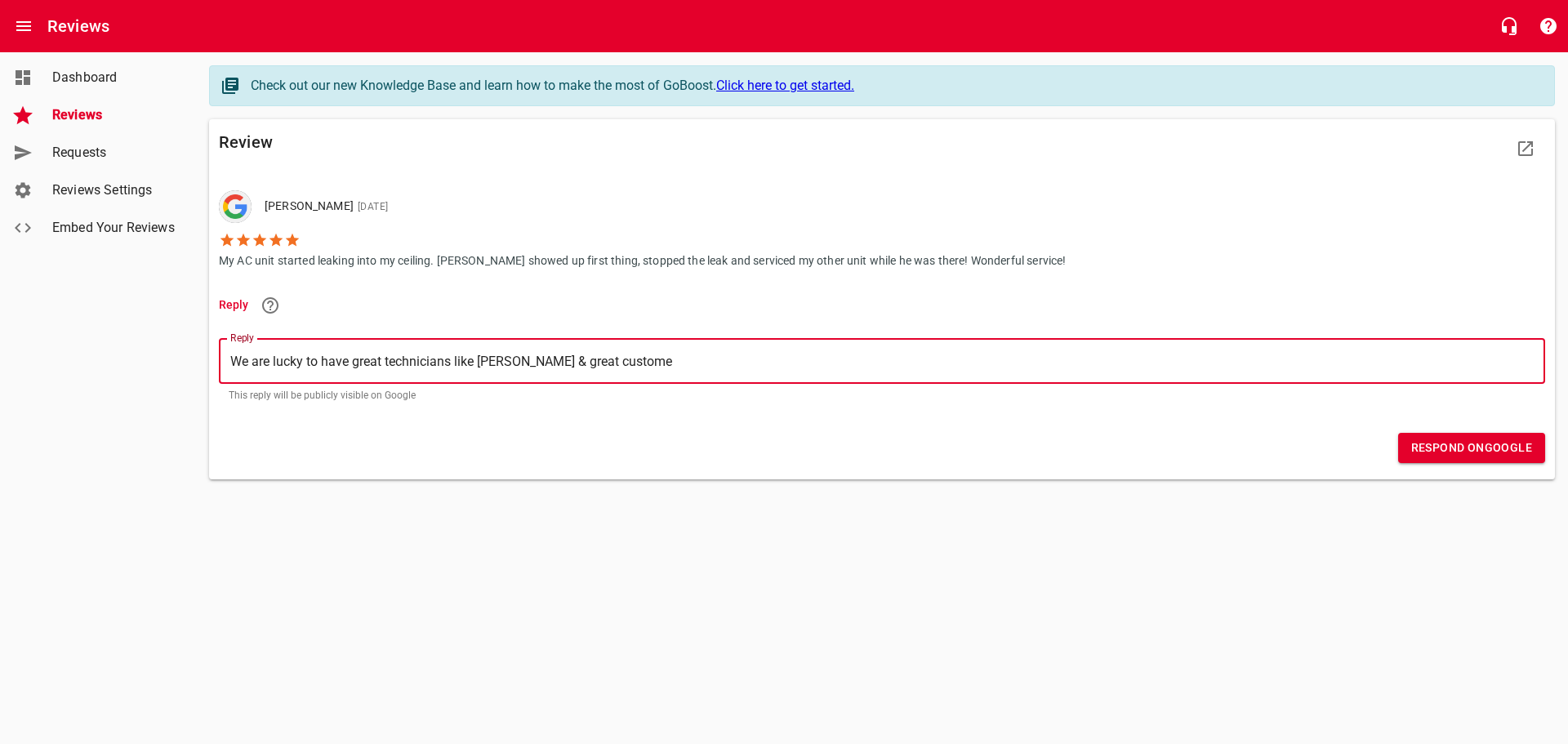
type textarea "We are lucky to have great technicians like Matthew & great customer"
type textarea "We are lucky to have great technicians like Matthew & great customers"
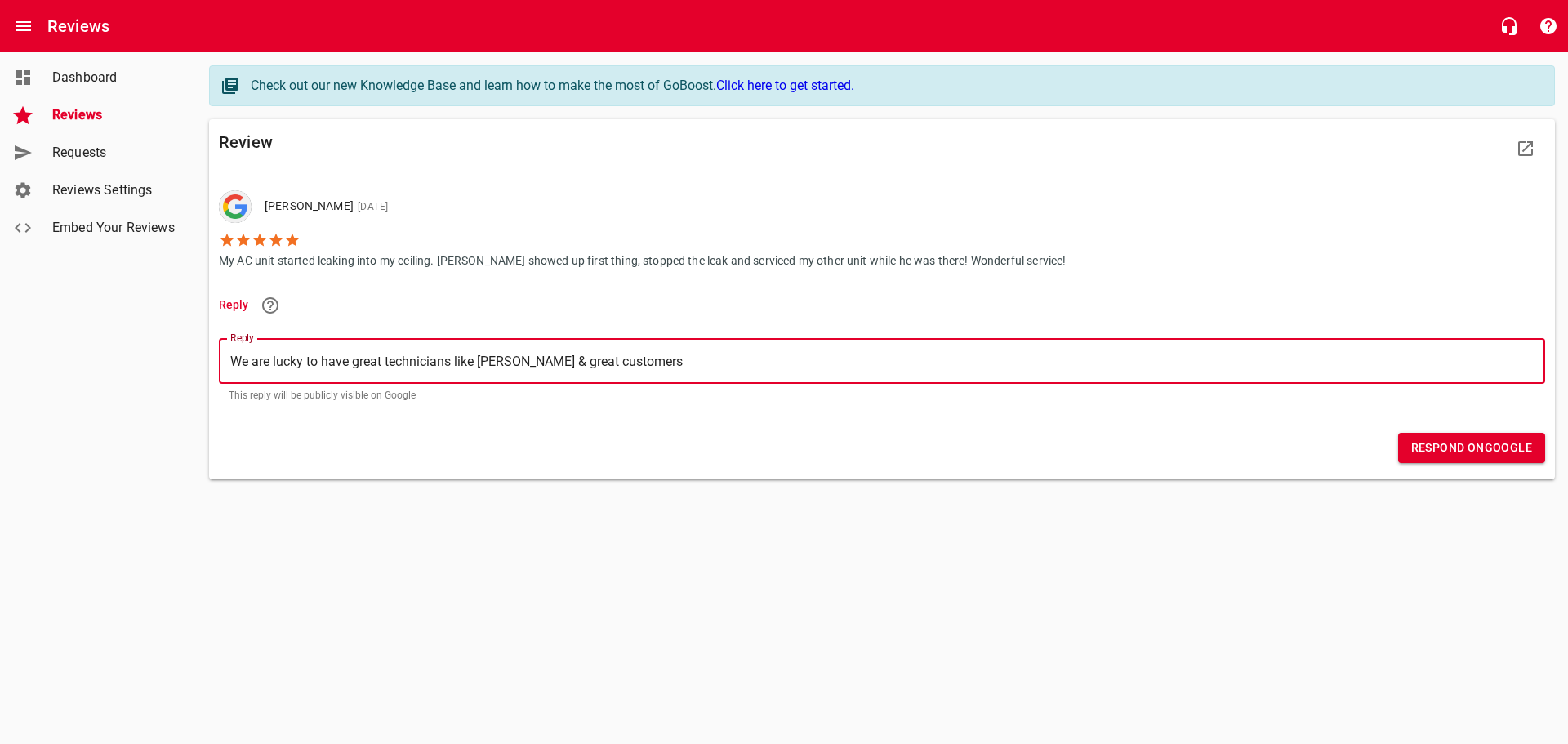
type textarea "We are lucky to have great technicians like Matthew & great customers"
type textarea "We are lucky to have great technicians like Matthew & great customers l"
type textarea "We are lucky to have great technicians like Matthew & great customers li"
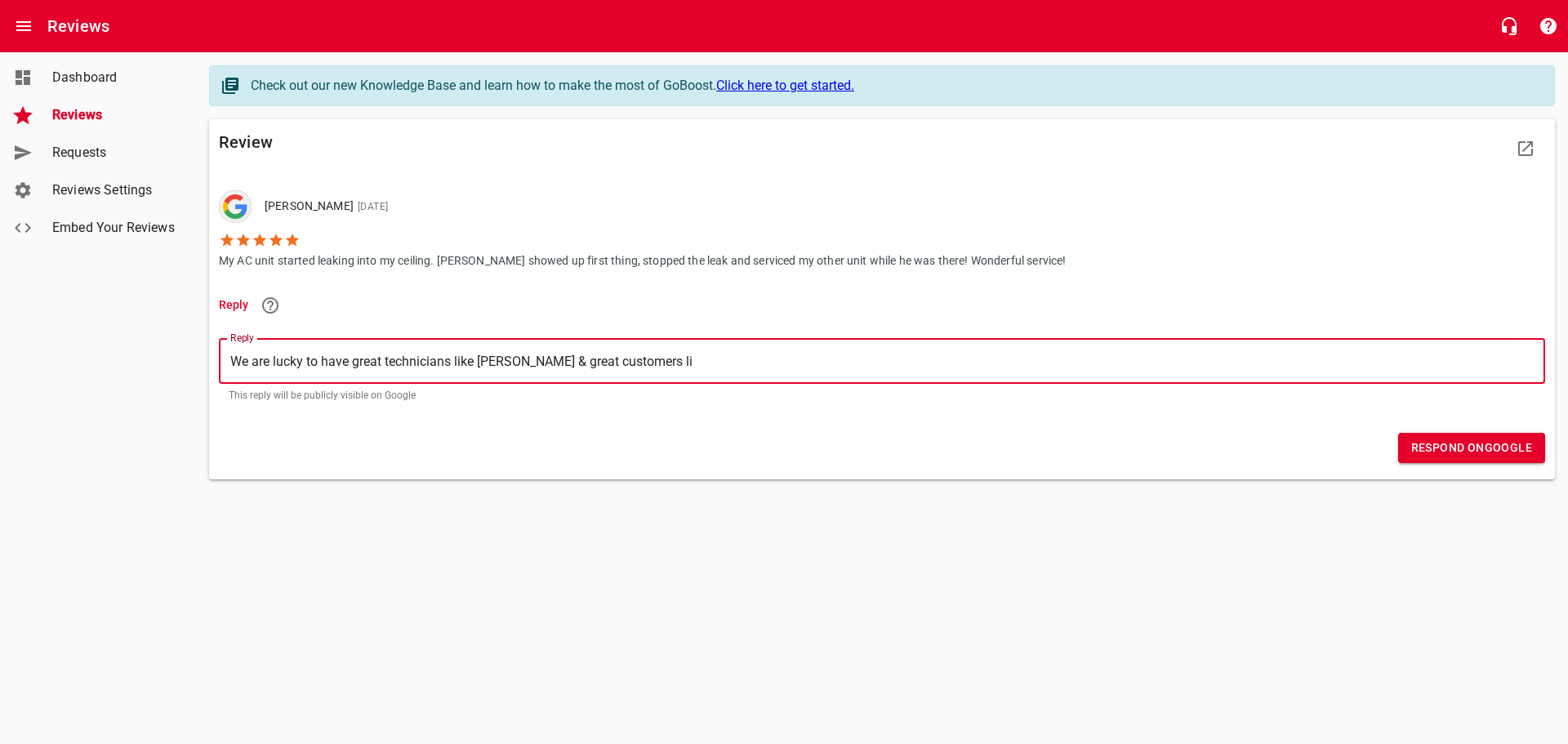
type textarea "We are lucky to have great technicians like Matthew & great customers lik"
type textarea "We are lucky to have great technicians like Matthew & great customers like"
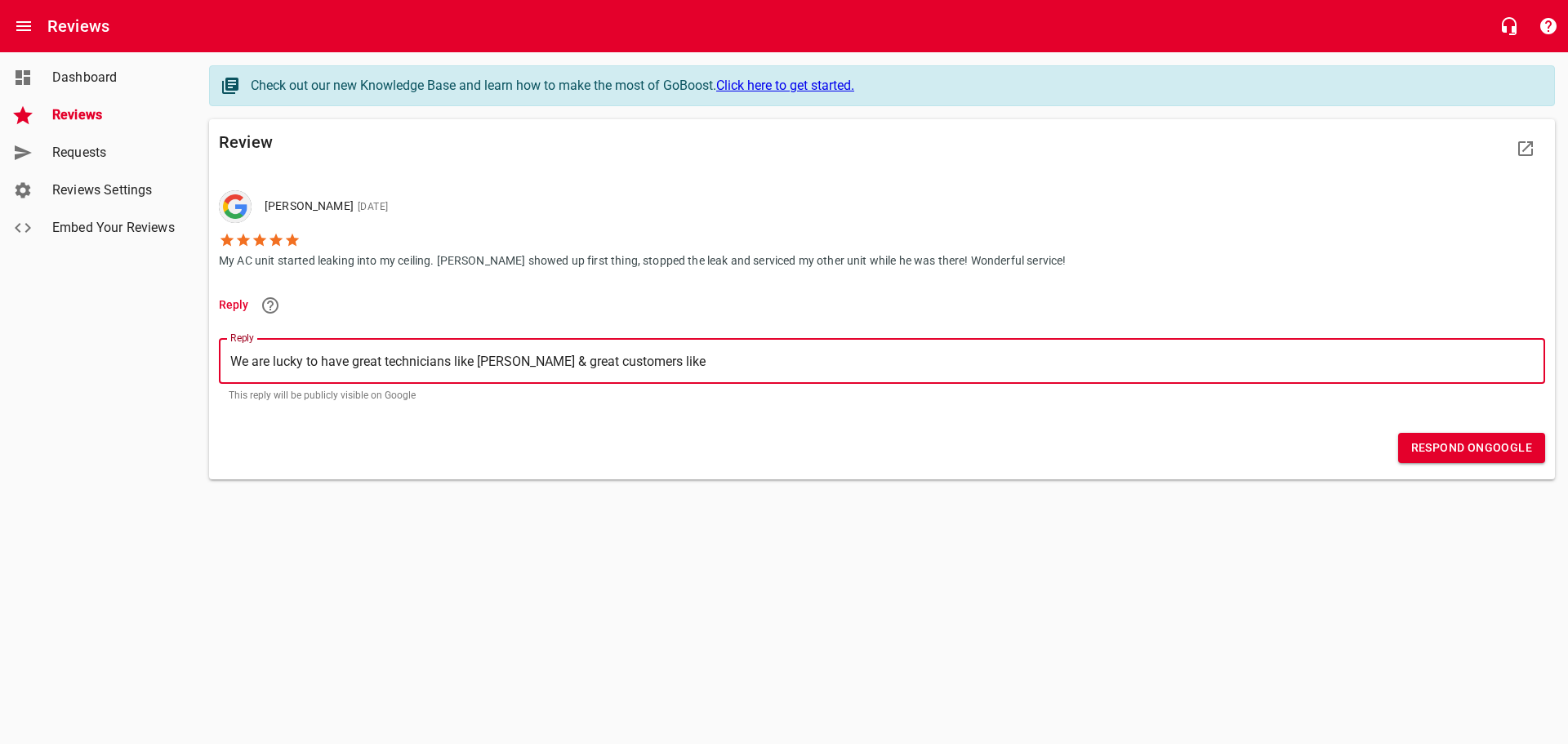
type textarea "We are lucky to have great technicians like Matthew & great customers like"
type textarea "We are lucky to have great technicians like Matthew & great customers like y"
type textarea "We are lucky to have great technicians like Matthew & great customers like yo"
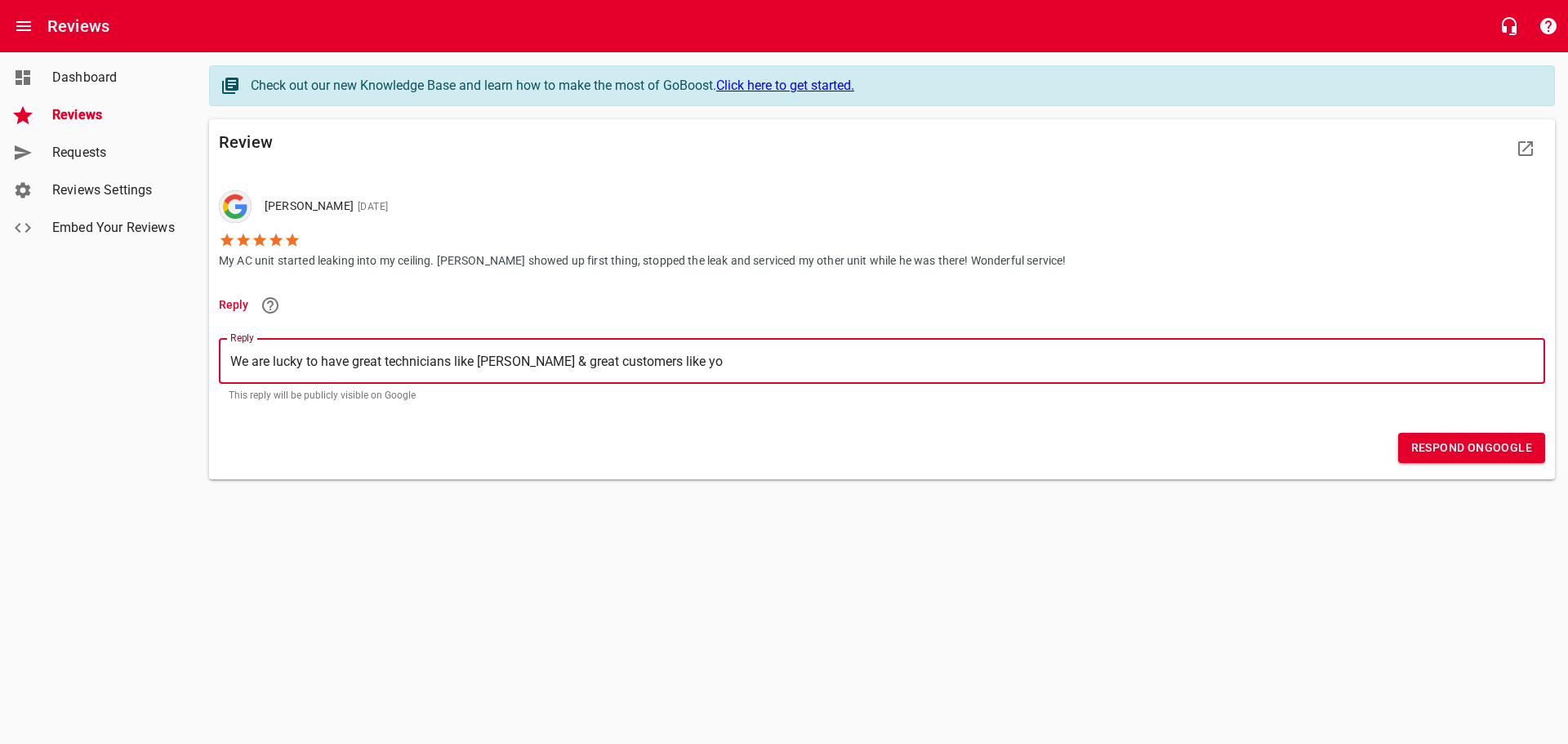
type textarea "We are lucky to have great technicians like Matthew & great customers like you"
type textarea "We are lucky to have great technicians like Matthew & great customers like your"
type textarea "We are lucky to have great technicians like Matthew & great customers like yours"
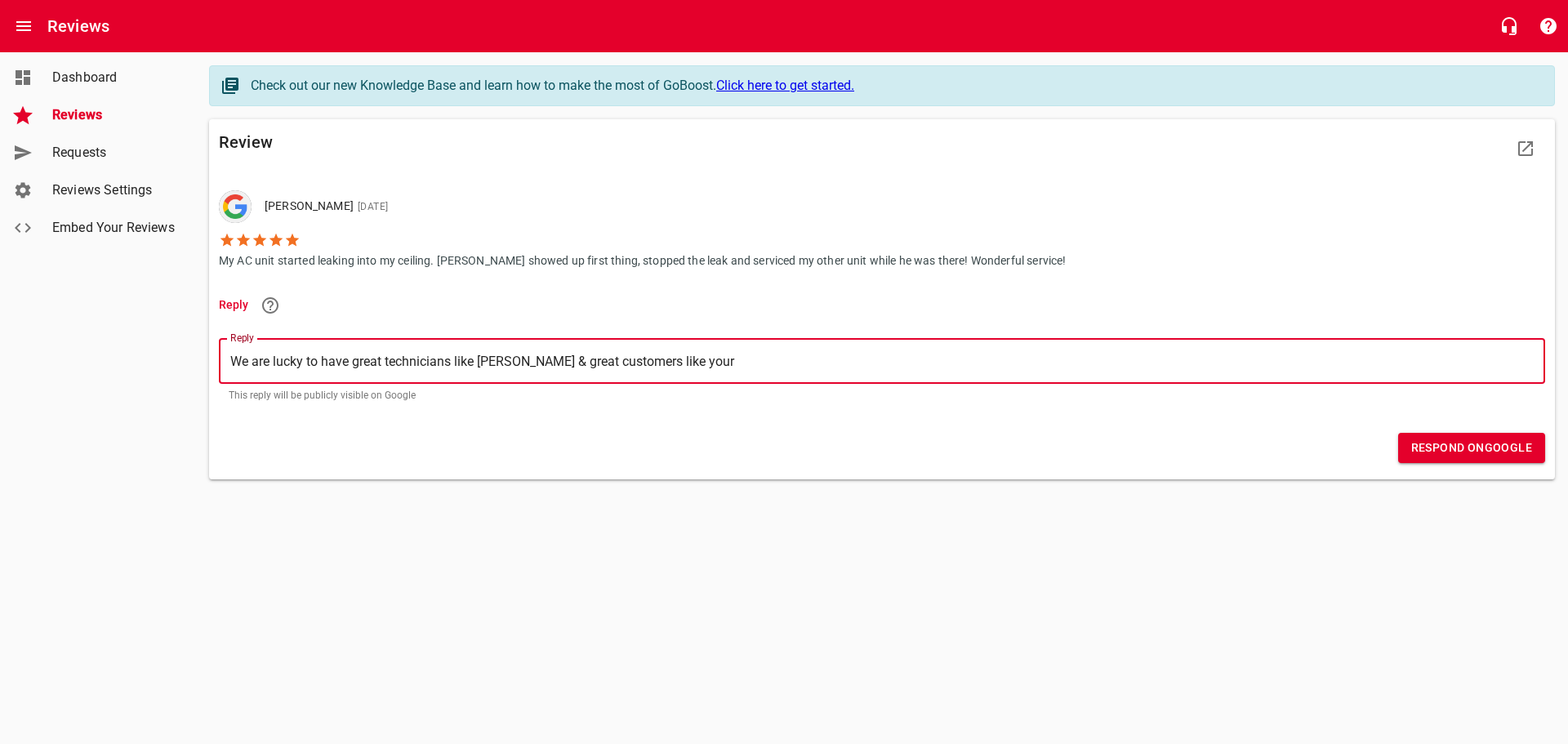
type textarea "We are lucky to have great technicians like Matthew & great customers like yours"
type textarea "We are lucky to have great technicians like Matthew & great customers like your…"
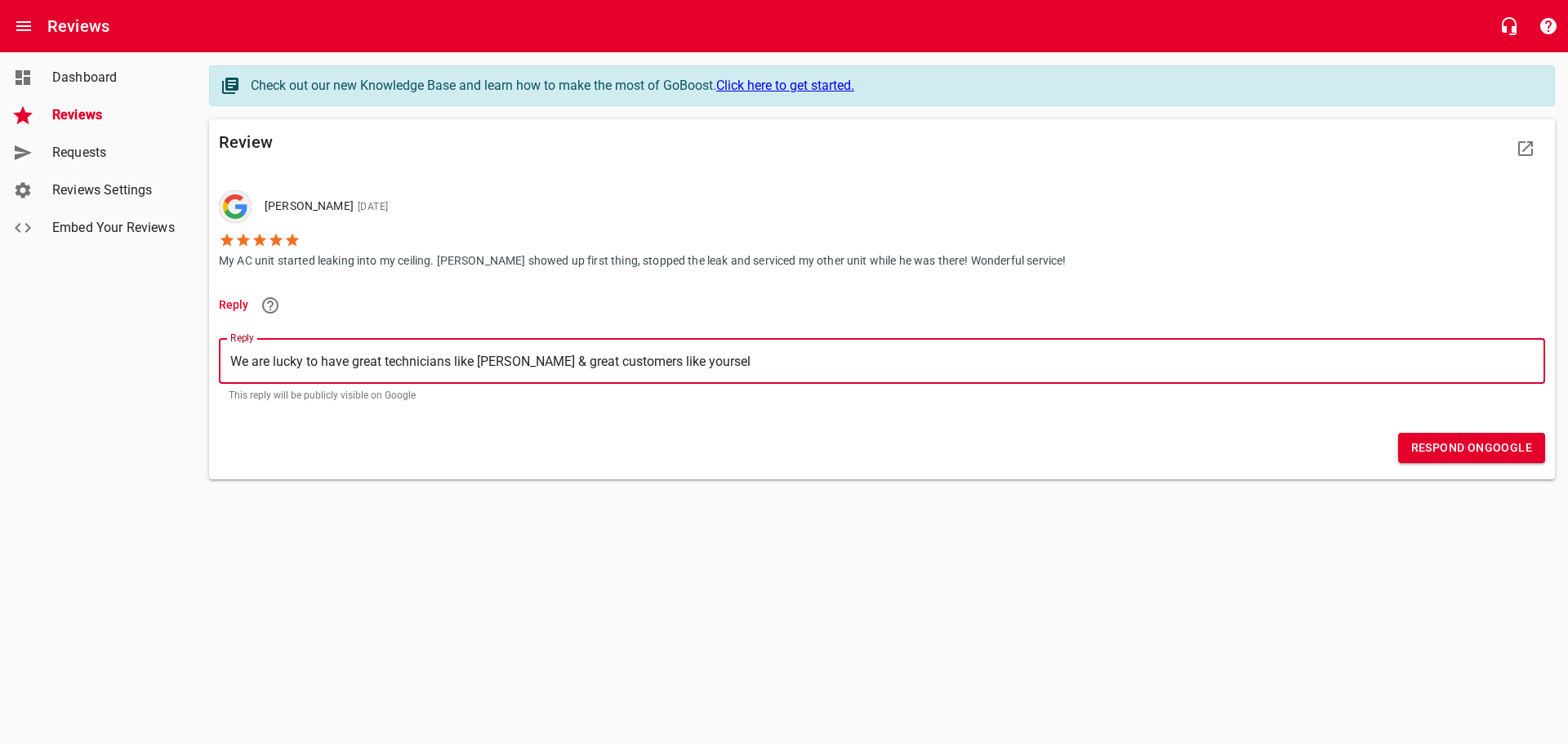
type textarea "We are lucky to have great technicians like Matthew & great customers like your…"
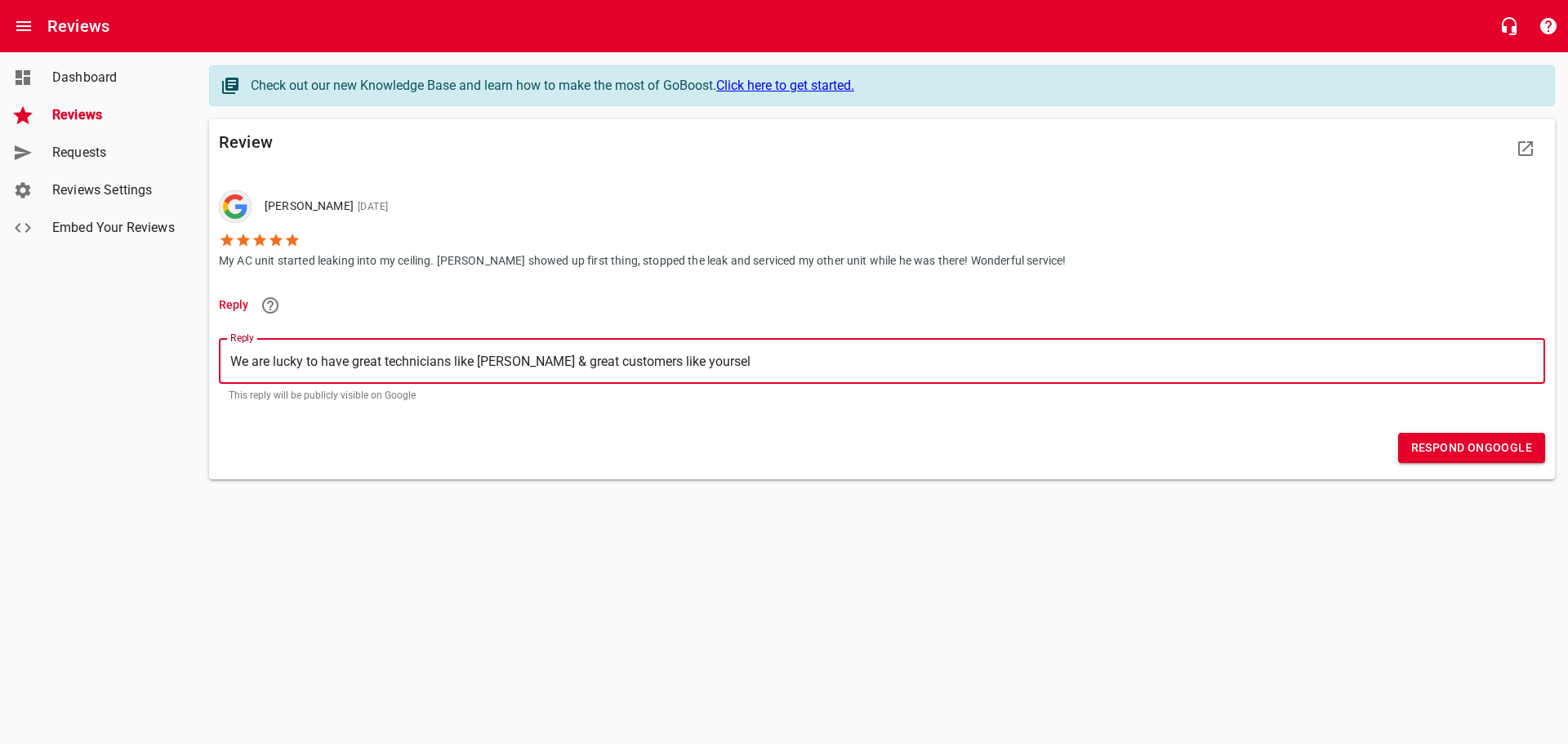
type textarea "We are lucky to have great technicians like Matthew & great customers like your…"
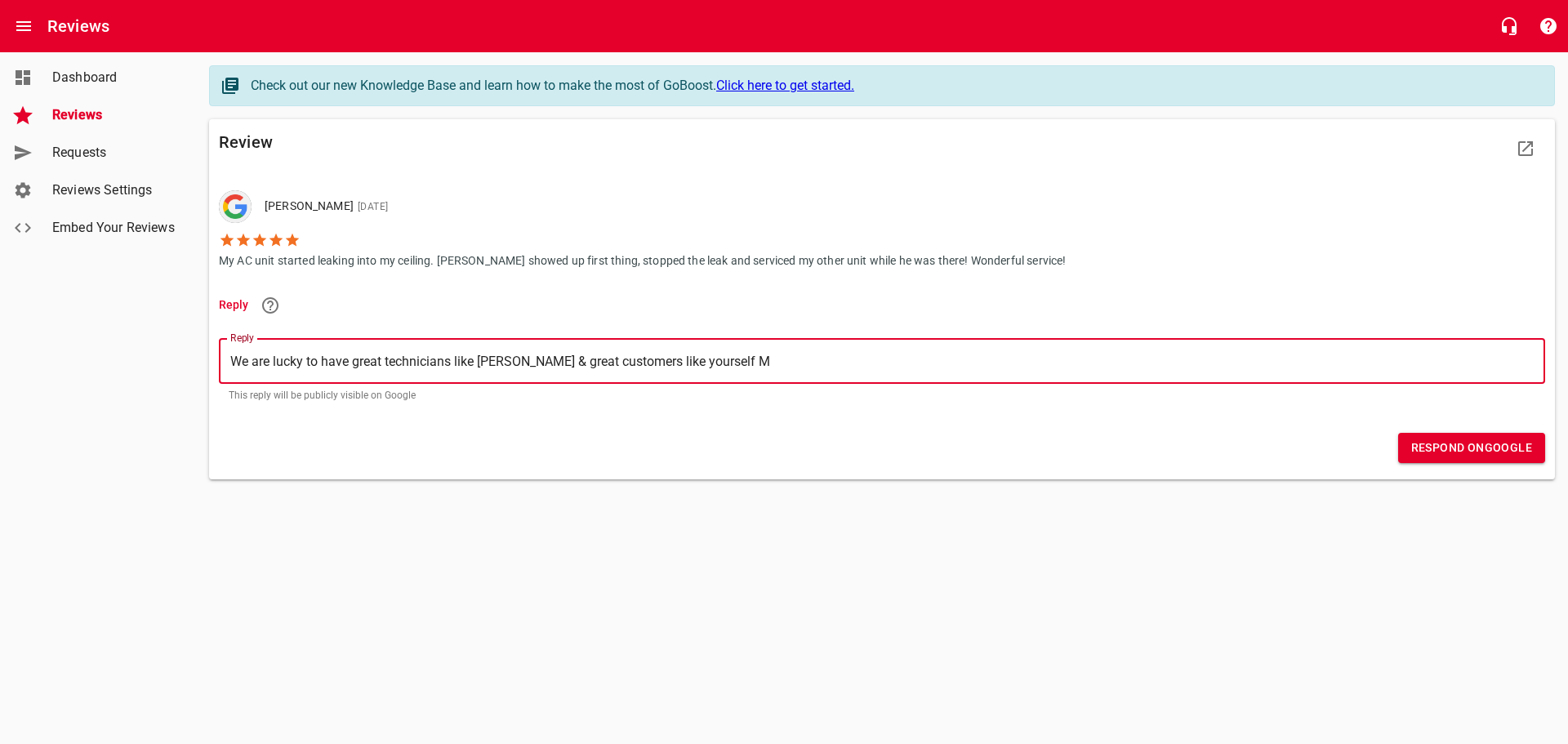
type textarea "We are lucky to have great technicians like Matthew & great customers like your…"
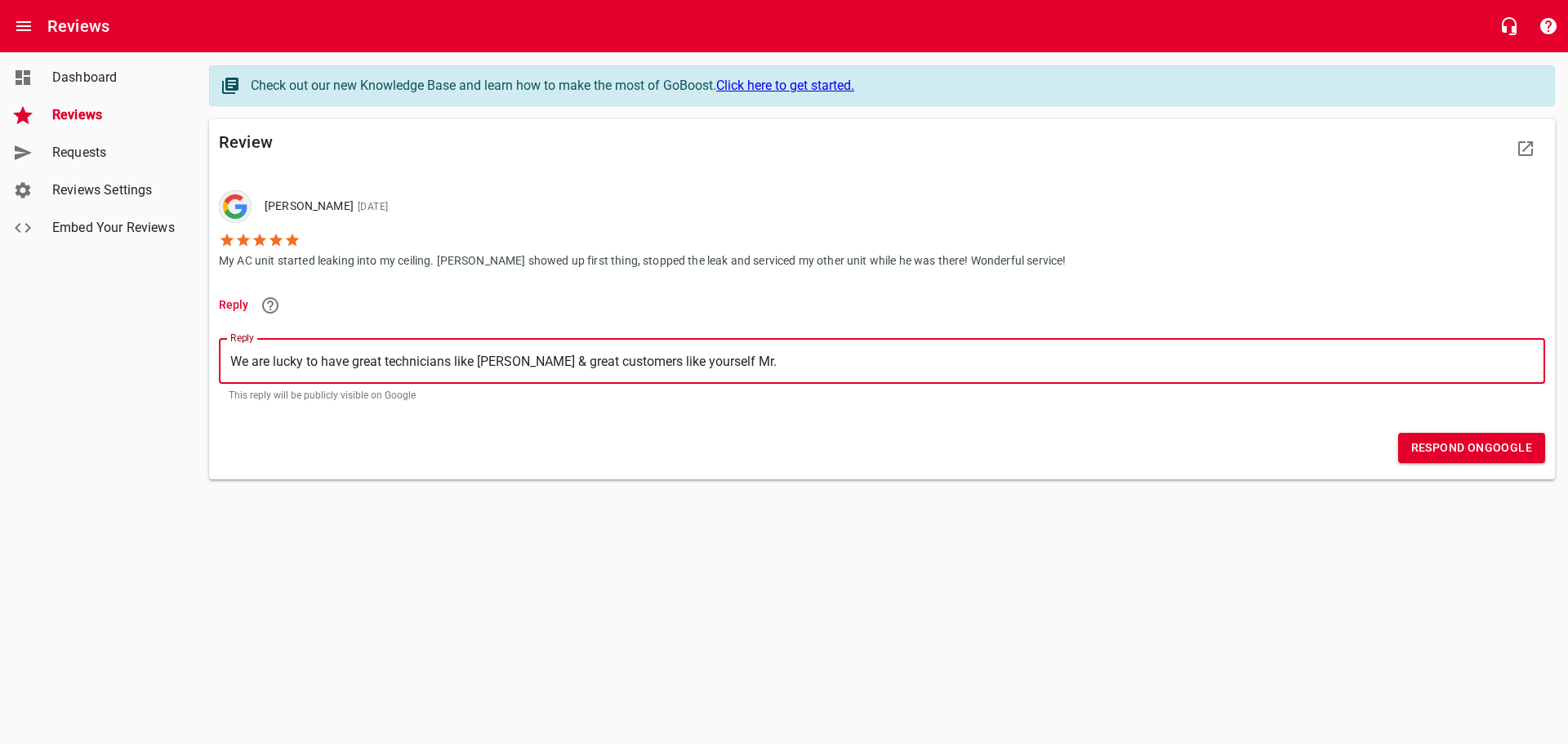
type textarea "We are lucky to have great technicians like Matthew & great customers like your…"
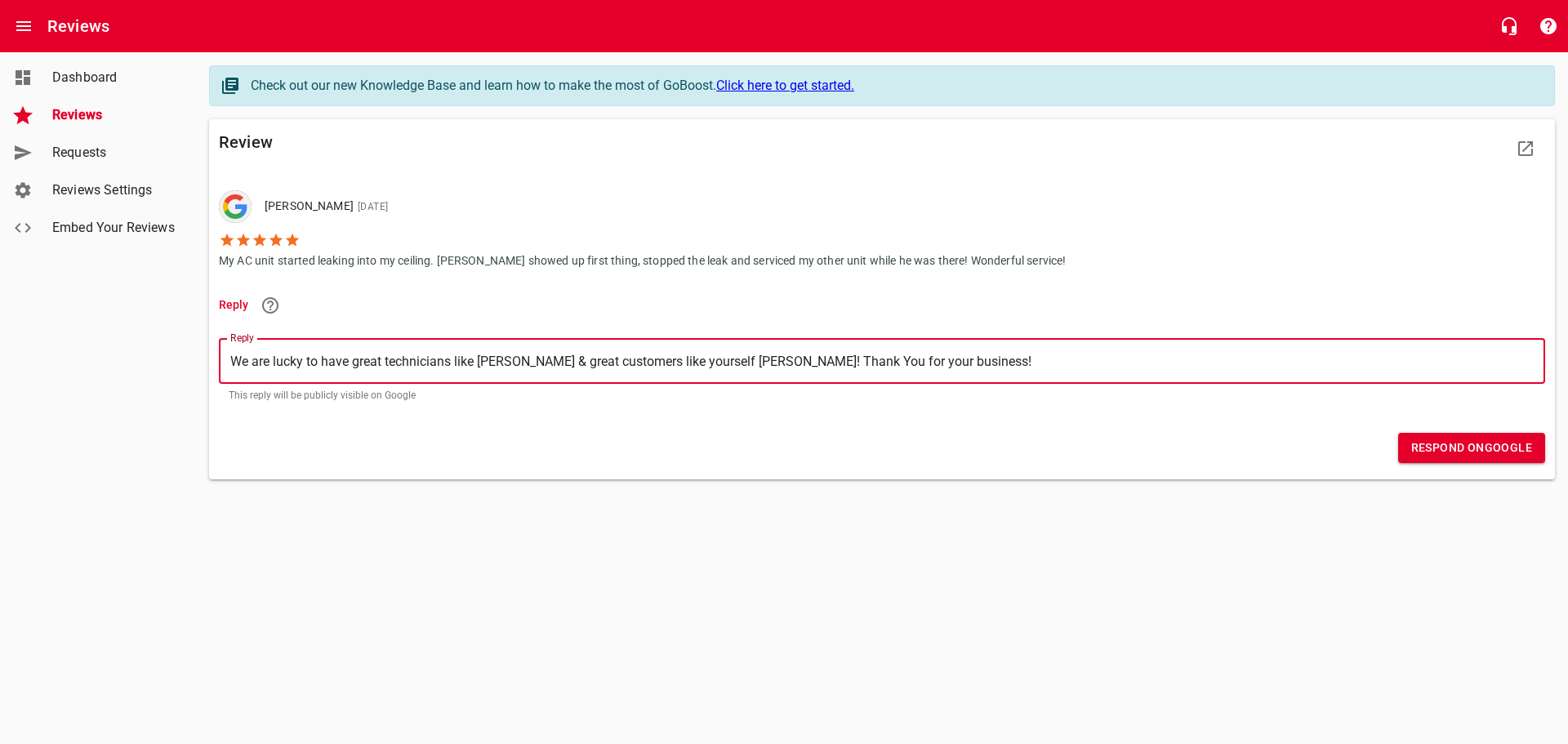
click at [1447, 449] on span "Respond on Google" at bounding box center [1471, 448] width 121 height 21
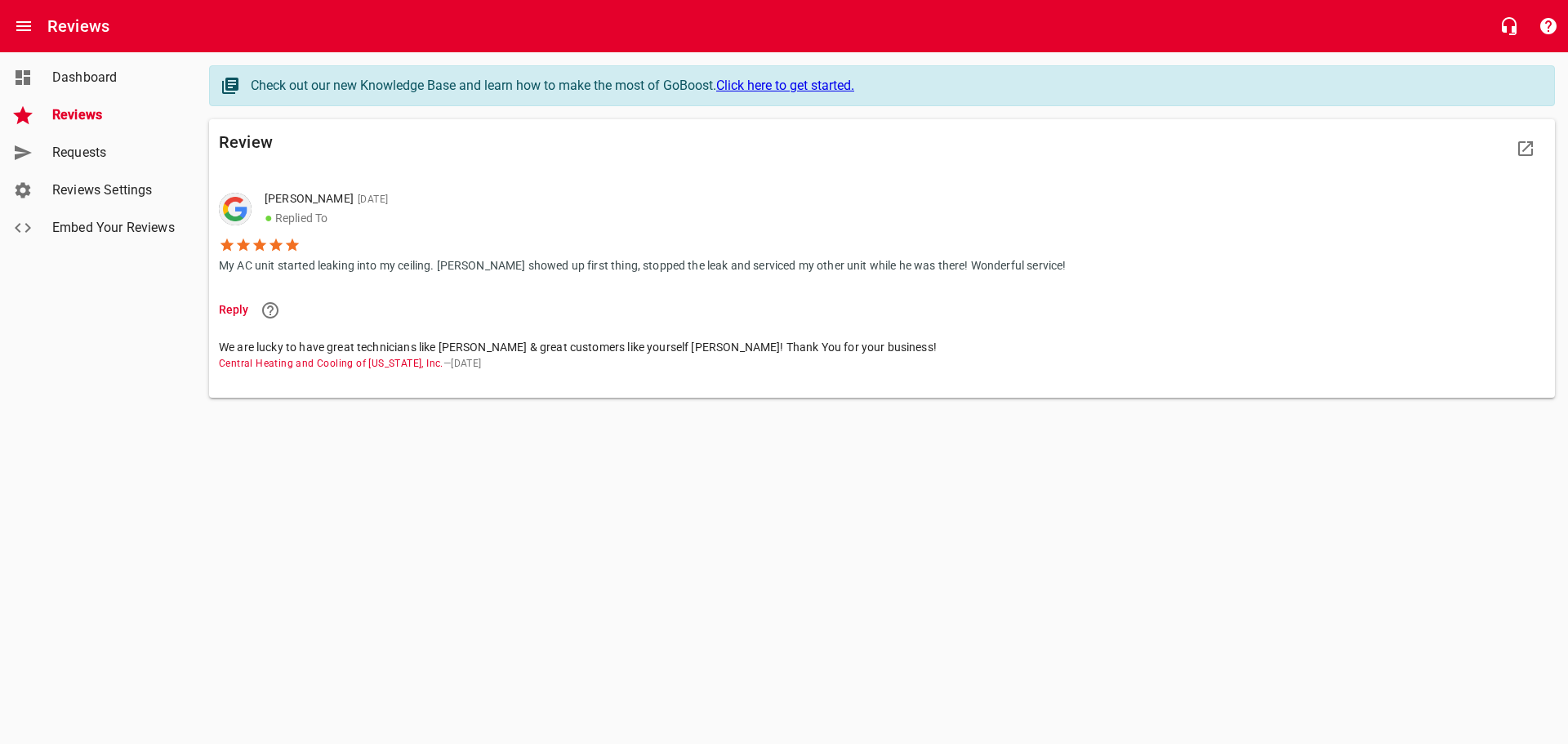
click at [69, 76] on span "Dashboard" at bounding box center [114, 77] width 124 height 20
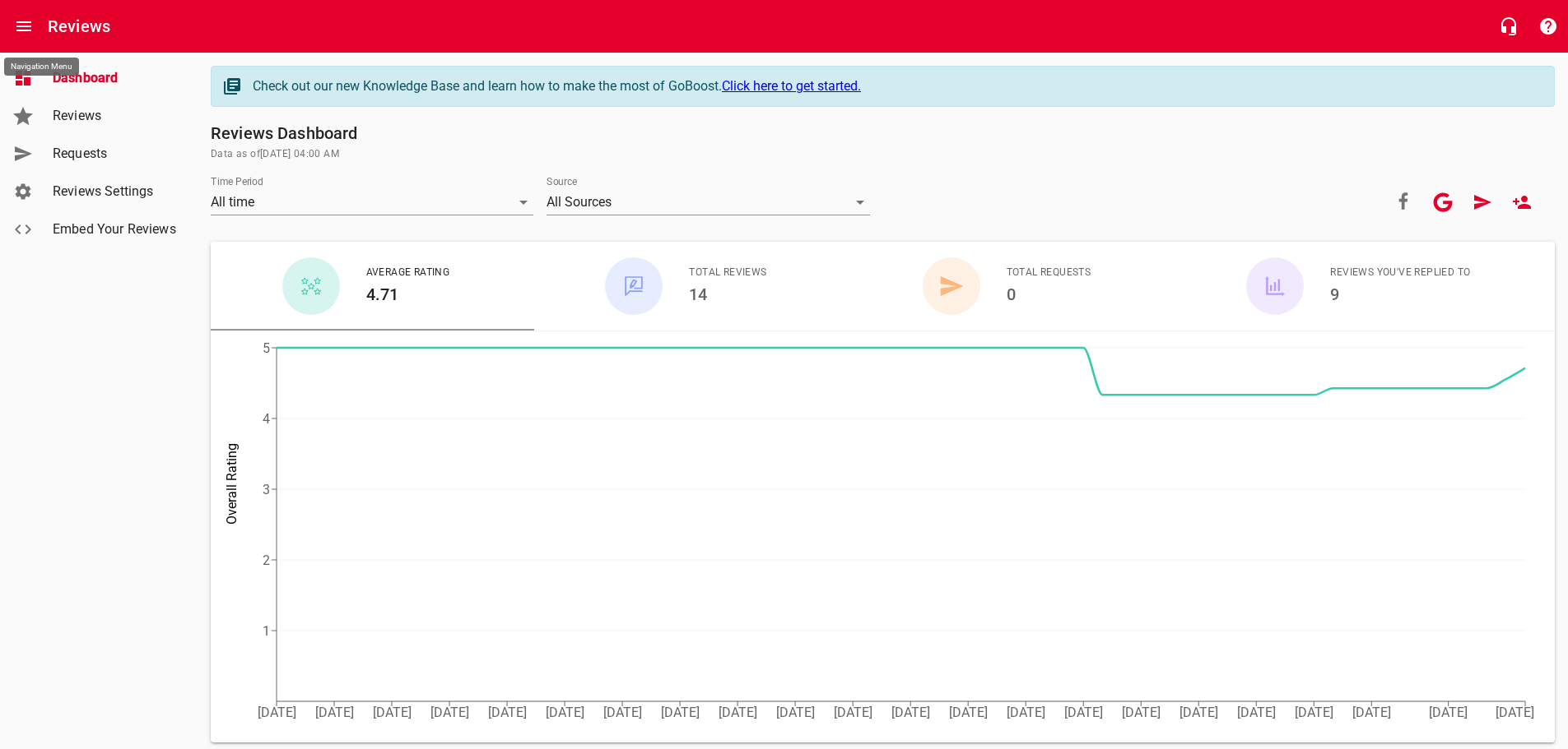
click at [28, 24] on icon "Open drawer" at bounding box center [23, 26] width 20 height 20
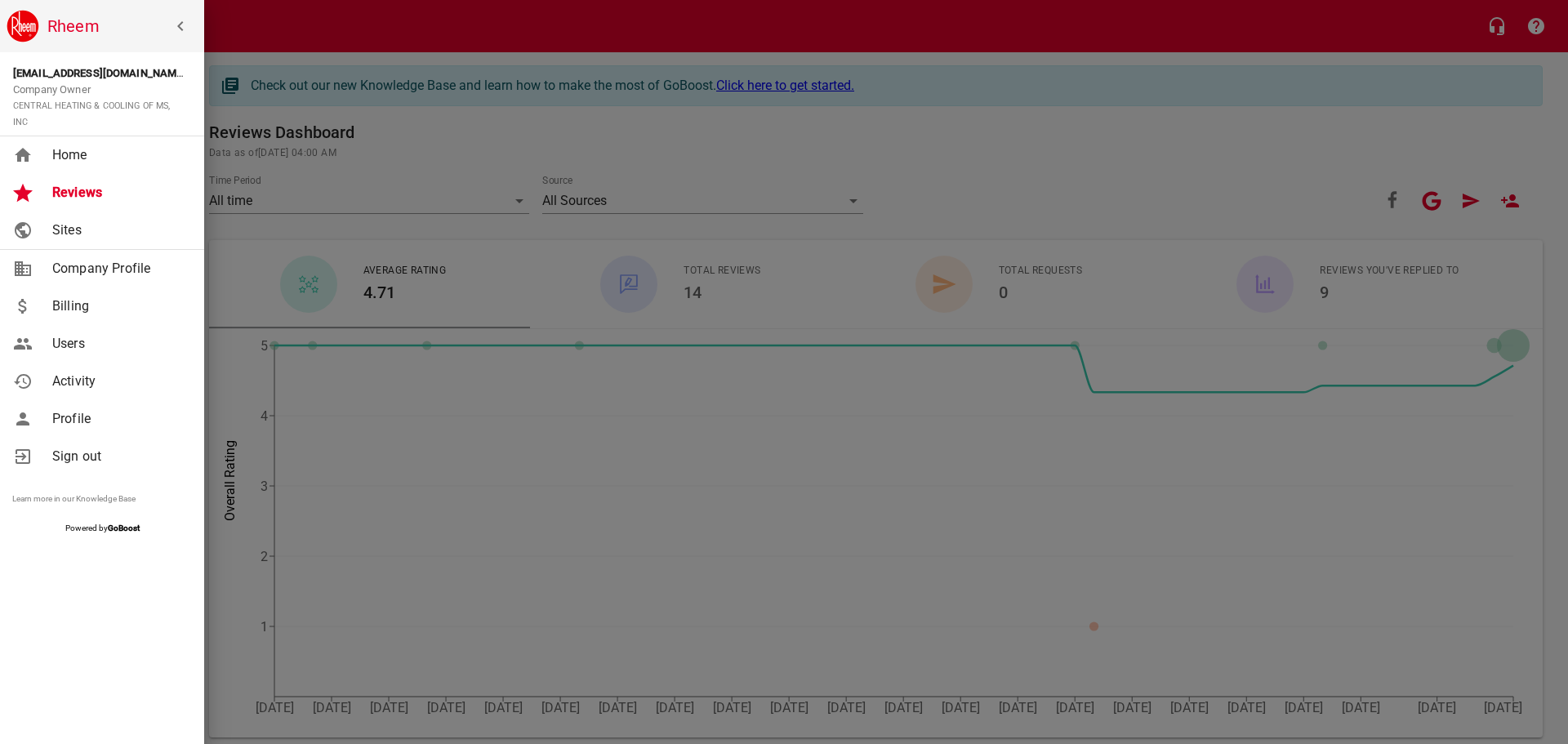
click at [80, 159] on span "Home" at bounding box center [118, 154] width 132 height 20
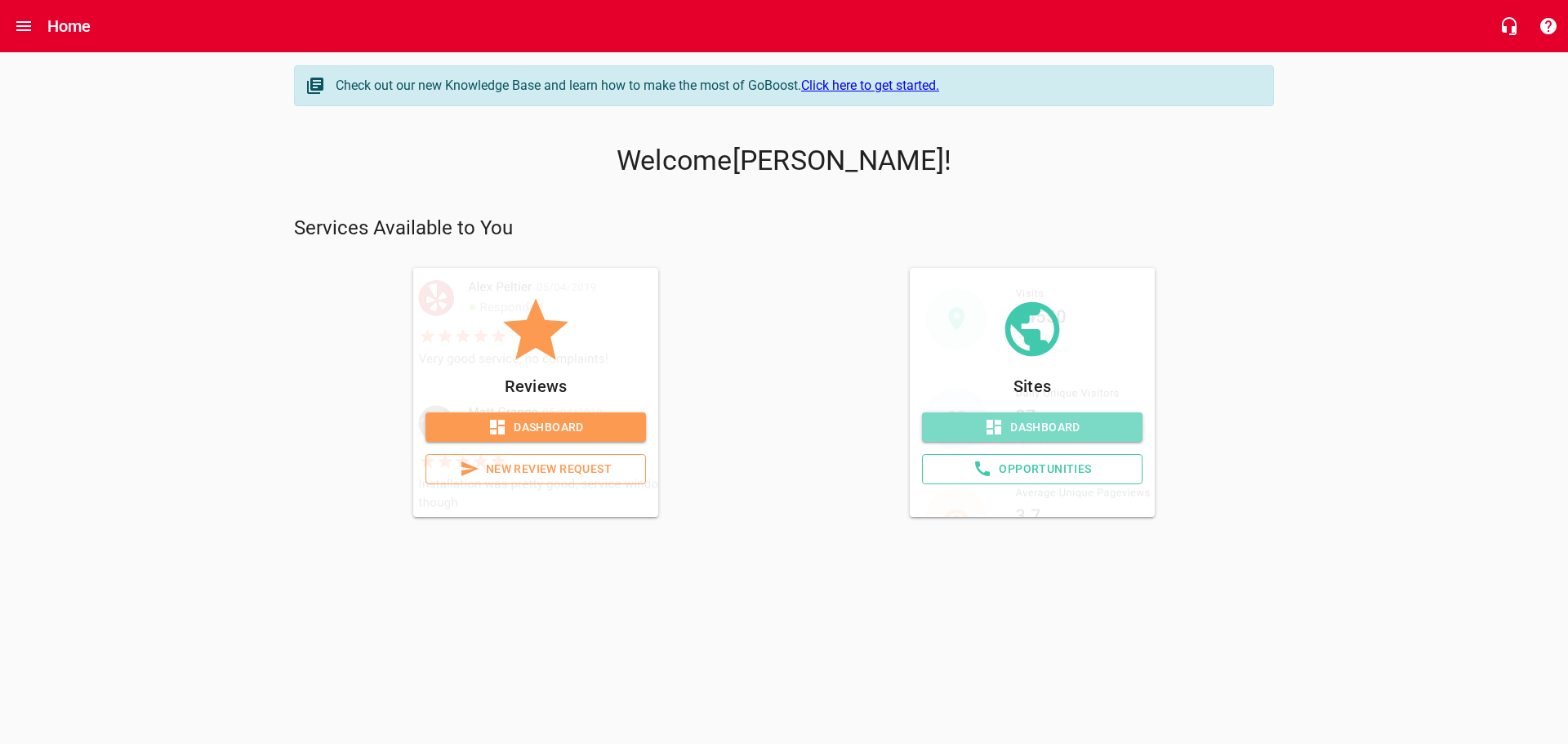
click at [1034, 420] on span "Dashboard" at bounding box center [1032, 428] width 195 height 21
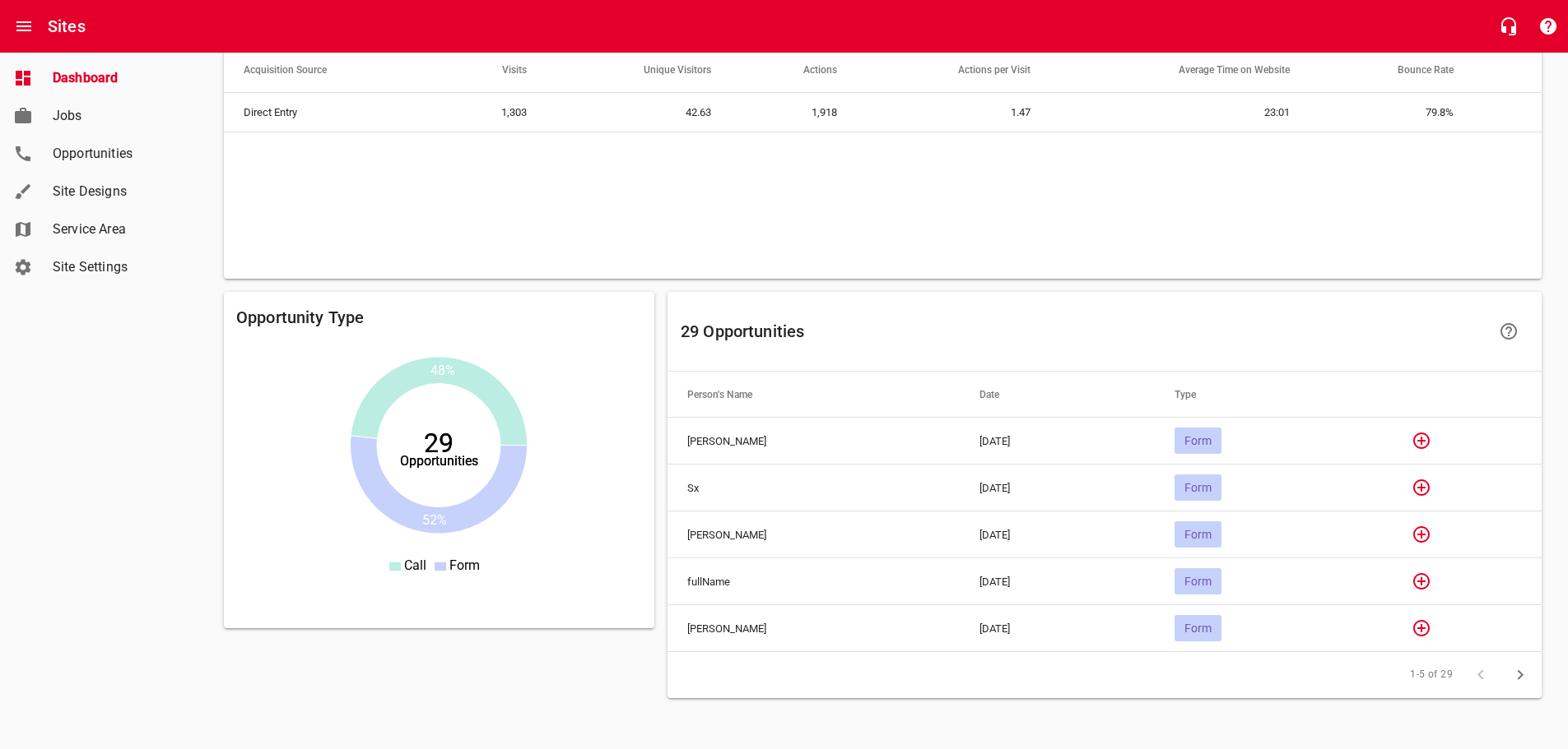
scroll to position [1089, 0]
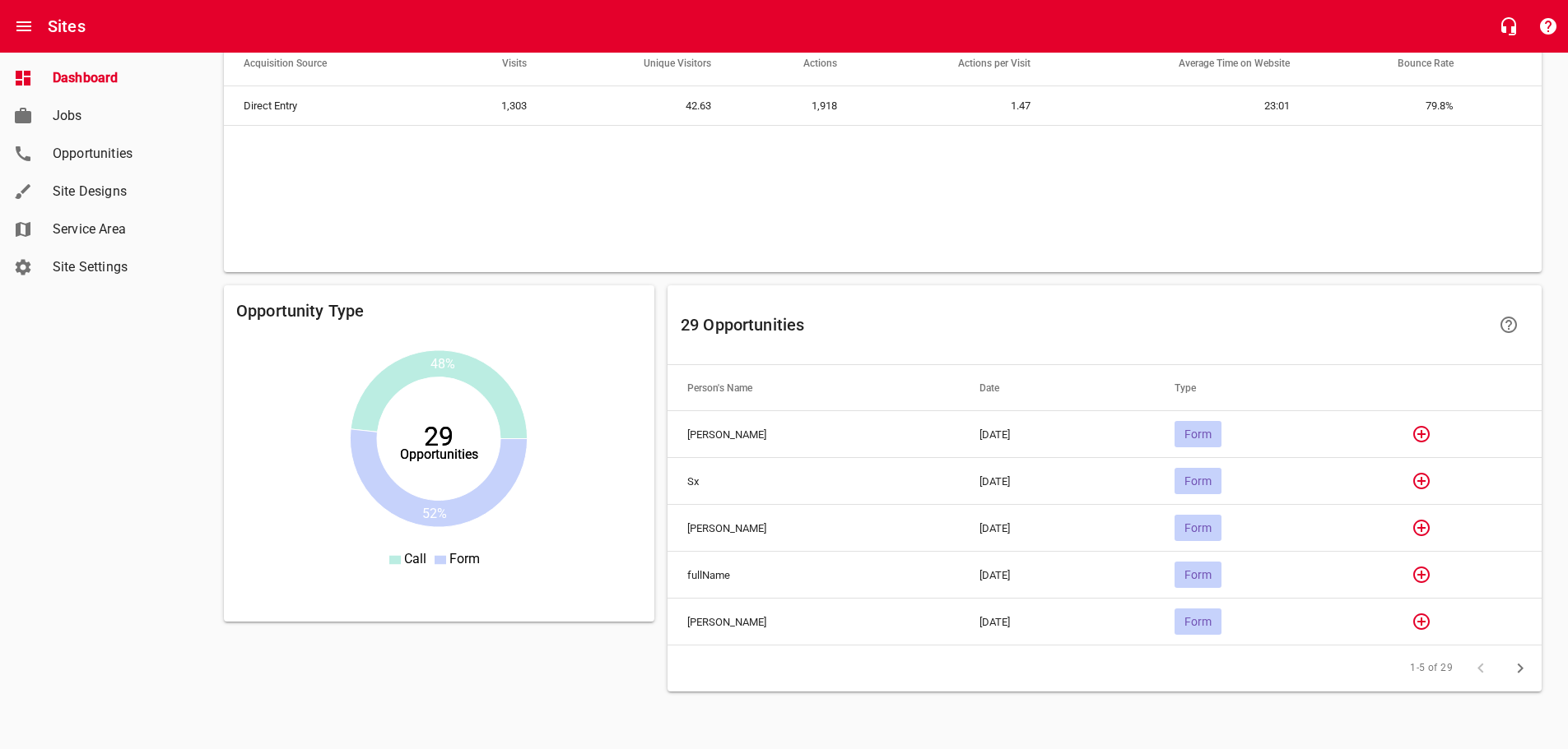
click at [1430, 434] on icon "button" at bounding box center [1421, 434] width 20 height 20
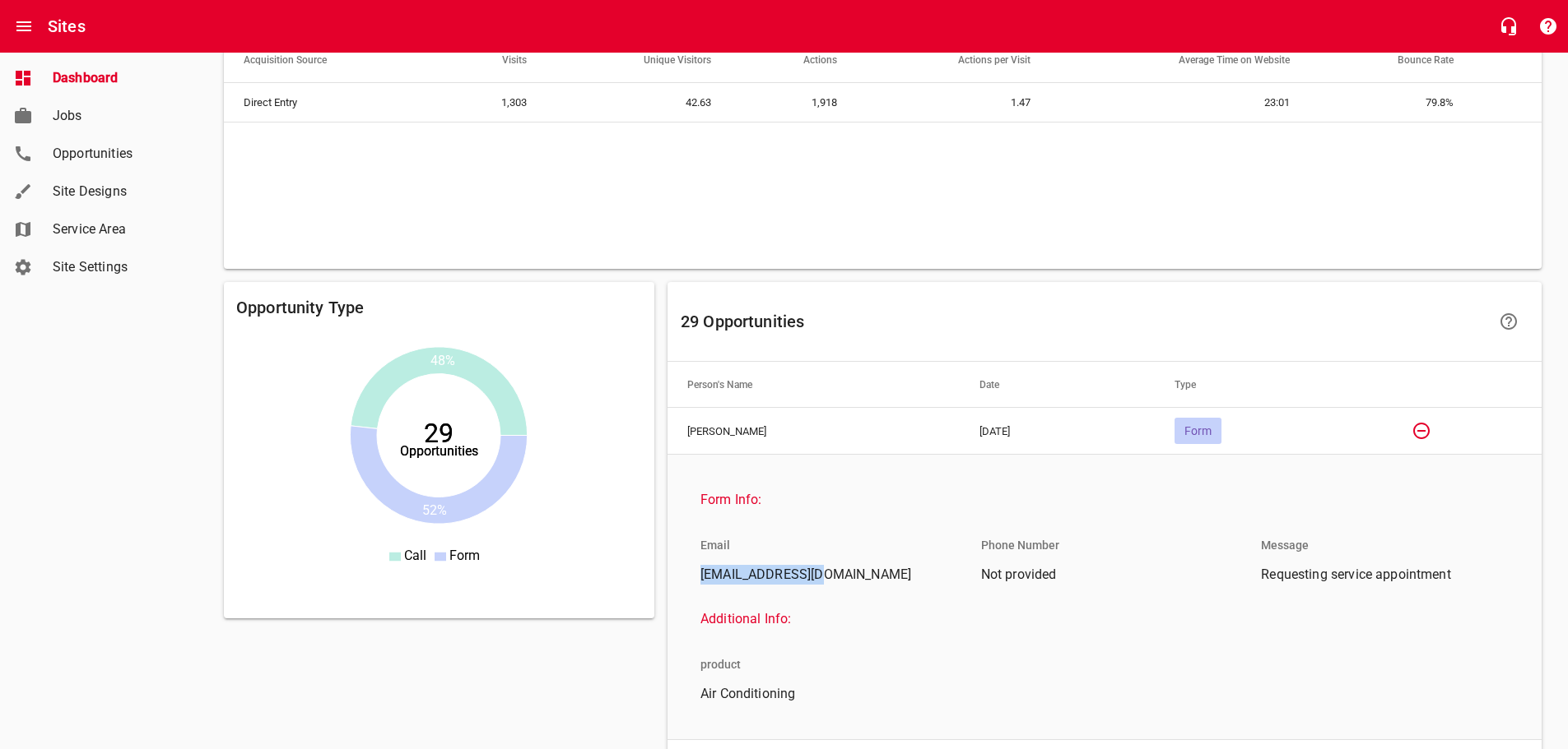
drag, startPoint x: 825, startPoint y: 574, endPoint x: 702, endPoint y: 573, distance: 123.0
click at [702, 573] on span "Zakary7@yahoo.com" at bounding box center [817, 574] width 234 height 20
copy span "Zakary7@yahoo.com"
